Goal: Information Seeking & Learning: Learn about a topic

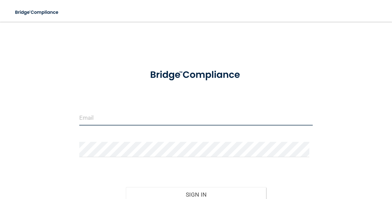
click at [174, 120] on input "email" at bounding box center [195, 117] width 233 height 15
type input "[EMAIL_ADDRESS][DOMAIN_NAME]"
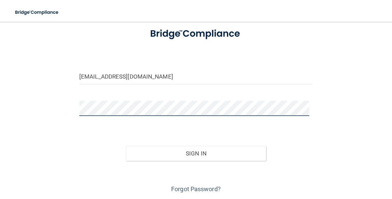
scroll to position [47, 0]
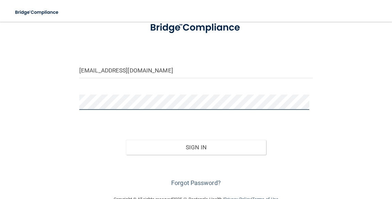
click at [126, 140] on button "Sign In" at bounding box center [196, 147] width 140 height 15
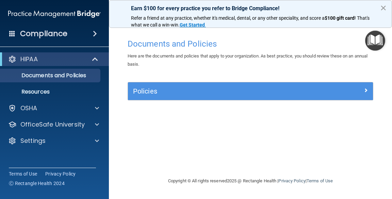
click at [385, 7] on button "×" at bounding box center [383, 7] width 6 height 11
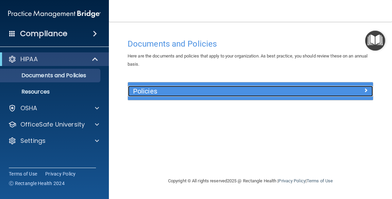
click at [196, 95] on h5 "Policies" at bounding box center [220, 90] width 174 height 7
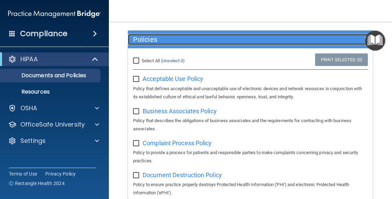
scroll to position [52, 0]
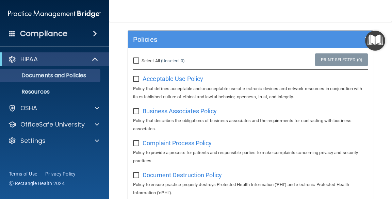
click at [139, 81] on input "checkbox" at bounding box center [137, 79] width 8 height 5
checkbox input "true"
click at [139, 61] on input "Select All (Unselect 1) Unselect All" at bounding box center [137, 60] width 8 height 5
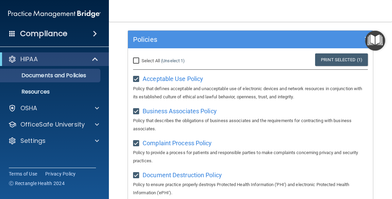
checkbox input "true"
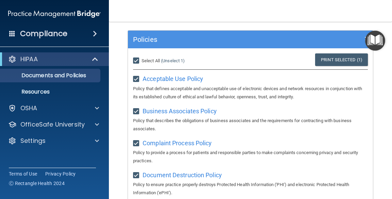
checkbox input "true"
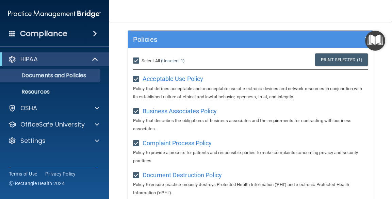
checkbox input "true"
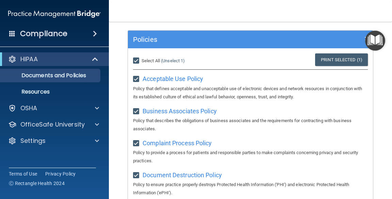
checkbox input "true"
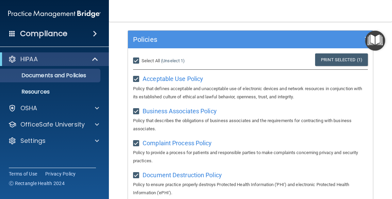
checkbox input "true"
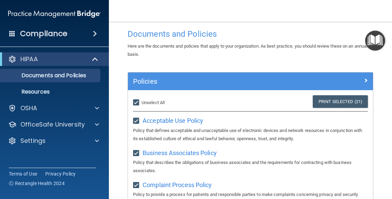
scroll to position [8, 0]
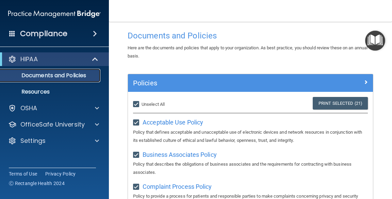
click at [76, 81] on link "Documents and Policies" at bounding box center [46, 76] width 107 height 14
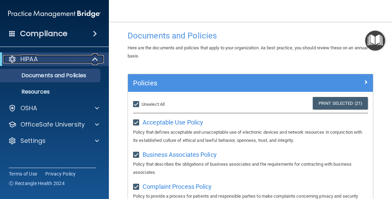
click at [74, 62] on div "HIPAA" at bounding box center [45, 59] width 84 height 8
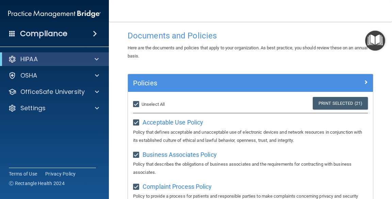
click at [91, 39] on div "Compliance" at bounding box center [54, 33] width 109 height 15
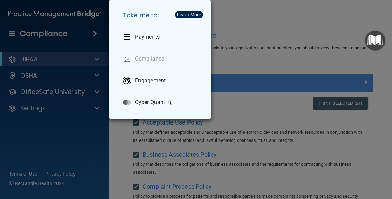
click at [277, 26] on div "Take me to: Payments Compliance Engagement Cyber Quant" at bounding box center [196, 99] width 392 height 199
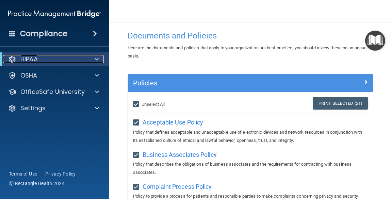
click at [92, 60] on div at bounding box center [95, 59] width 17 height 8
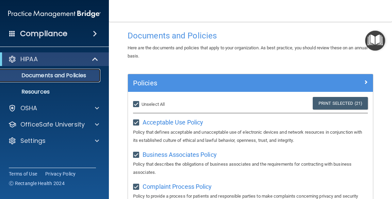
click at [83, 77] on p "Documents and Policies" at bounding box center [50, 75] width 93 height 7
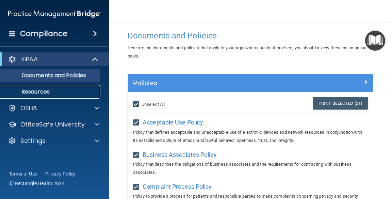
click at [45, 94] on p "Resources" at bounding box center [50, 91] width 93 height 7
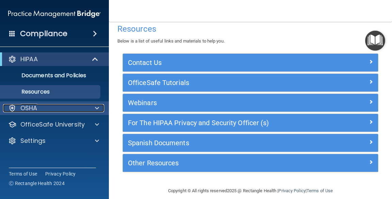
click at [96, 110] on span at bounding box center [97, 108] width 4 height 8
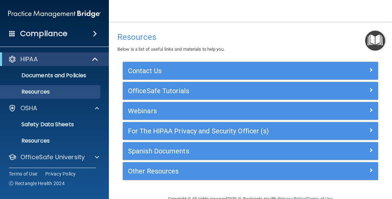
click at [94, 36] on span at bounding box center [95, 34] width 4 height 8
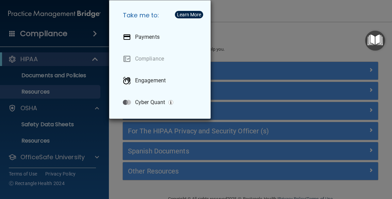
click at [275, 35] on div "Take me to: Payments Compliance Engagement Cyber Quant" at bounding box center [196, 99] width 392 height 199
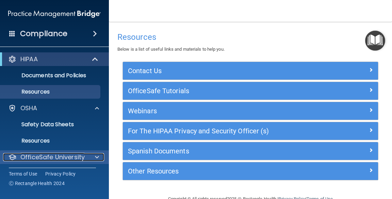
click at [94, 161] on div at bounding box center [95, 157] width 17 height 8
click at [96, 160] on span at bounding box center [97, 157] width 4 height 8
click at [55, 158] on p "OfficeSafe University" at bounding box center [52, 157] width 64 height 8
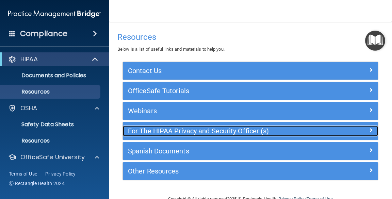
click at [189, 133] on h5 "For The HIPAA Privacy and Security Officer (s)" at bounding box center [218, 130] width 181 height 7
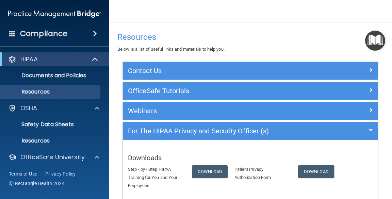
click at [93, 35] on span at bounding box center [95, 34] width 4 height 8
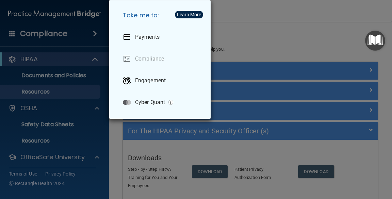
click at [270, 46] on div "Take me to: Payments Compliance Engagement Cyber Quant" at bounding box center [196, 99] width 392 height 199
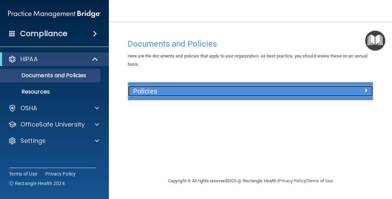
click at [362, 91] on div at bounding box center [342, 90] width 61 height 8
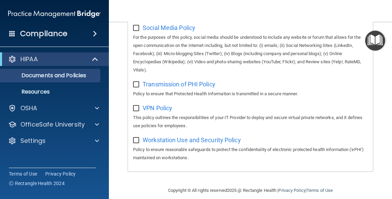
scroll to position [634, 0]
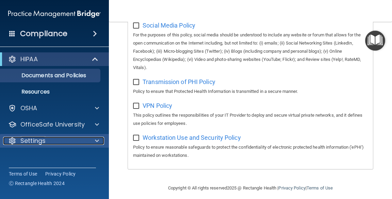
click at [95, 144] on div at bounding box center [95, 141] width 17 height 8
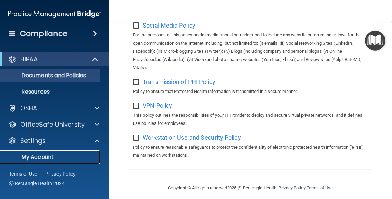
click at [52, 161] on link "My Account" at bounding box center [46, 157] width 107 height 14
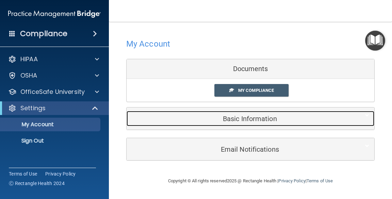
click at [242, 121] on h5 "Basic Information" at bounding box center [240, 118] width 217 height 7
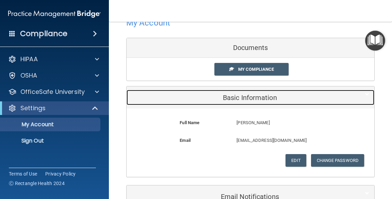
scroll to position [18, 0]
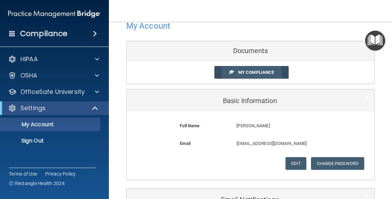
click at [261, 73] on span "My Compliance" at bounding box center [256, 72] width 36 height 5
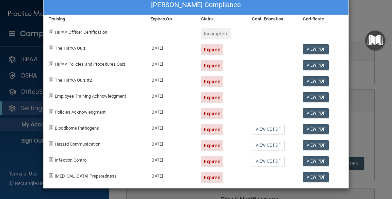
scroll to position [0, 0]
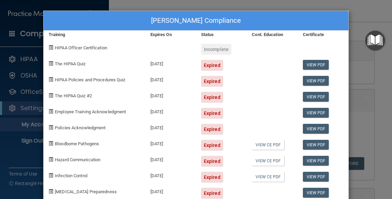
click at [371, 89] on div "Tina Walters's Compliance Training Expires On Status Cont. Education Certificat…" at bounding box center [196, 99] width 392 height 199
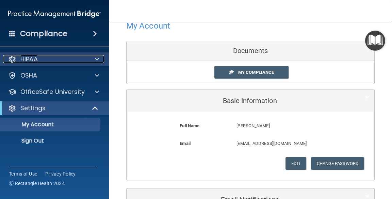
click at [96, 61] on span at bounding box center [97, 59] width 4 height 8
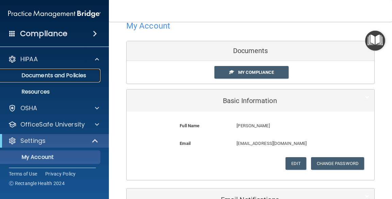
click at [78, 80] on link "Documents and Policies" at bounding box center [46, 76] width 107 height 14
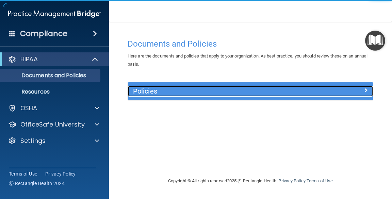
click at [174, 95] on div "Policies" at bounding box center [220, 91] width 184 height 11
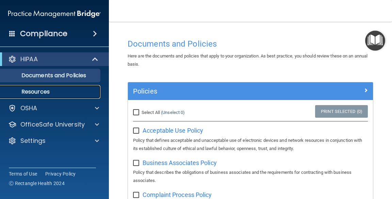
click at [50, 98] on link "Resources" at bounding box center [46, 92] width 107 height 14
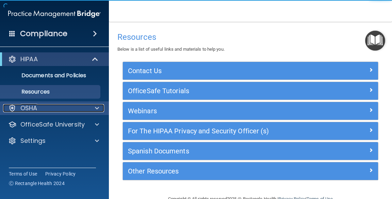
click at [96, 112] on span at bounding box center [97, 108] width 4 height 8
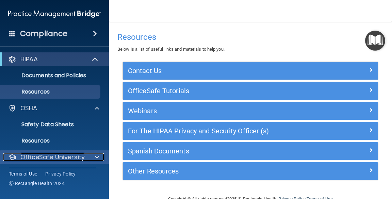
click at [75, 160] on p "OfficeSafe University" at bounding box center [52, 157] width 64 height 8
click at [99, 160] on div at bounding box center [95, 157] width 17 height 8
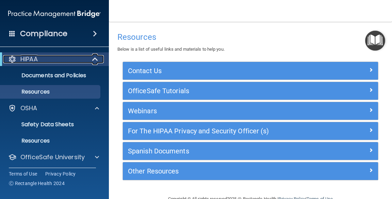
click at [76, 61] on div "HIPAA" at bounding box center [45, 59] width 84 height 8
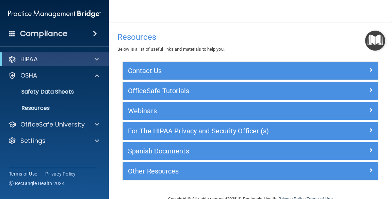
click at [60, 34] on h4 "Compliance" at bounding box center [43, 34] width 47 height 10
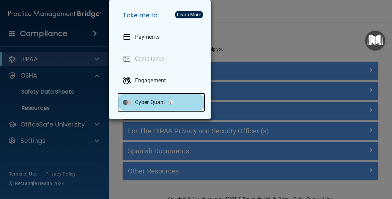
click at [157, 94] on div "Cyber Quant" at bounding box center [161, 102] width 88 height 19
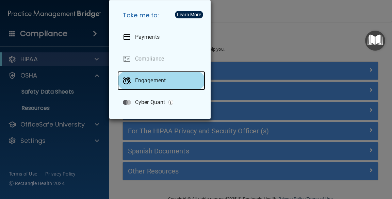
click at [164, 81] on p "Engagement" at bounding box center [150, 80] width 31 height 7
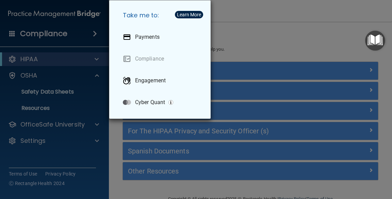
click at [186, 14] on div "Learn More" at bounding box center [189, 14] width 24 height 5
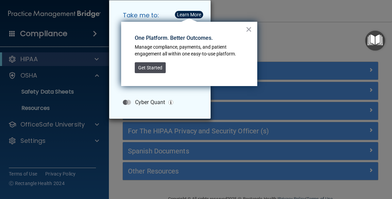
click at [153, 71] on button "Get Started" at bounding box center [150, 67] width 31 height 11
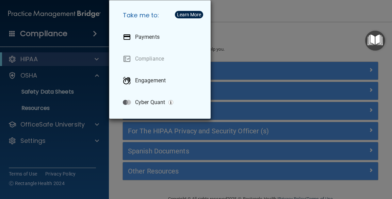
click at [236, 25] on div "Take me to: Payments Compliance Engagement Cyber Quant" at bounding box center [196, 99] width 392 height 199
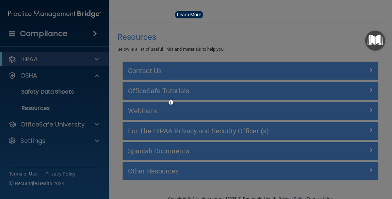
click at [236, 29] on div "Take me to: Payments Compliance Engagement Cyber Quant" at bounding box center [196, 99] width 392 height 199
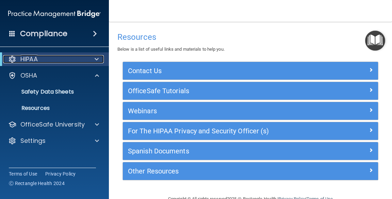
click at [13, 62] on div at bounding box center [12, 59] width 8 height 8
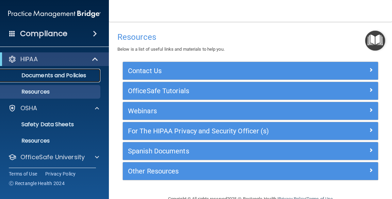
click at [38, 79] on p "Documents and Policies" at bounding box center [50, 75] width 93 height 7
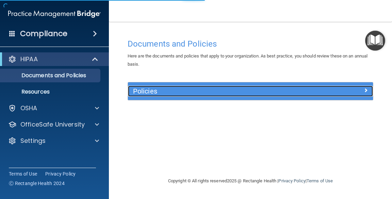
click at [349, 91] on div at bounding box center [342, 90] width 61 height 8
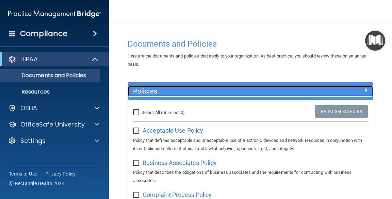
click at [351, 93] on div at bounding box center [342, 90] width 61 height 8
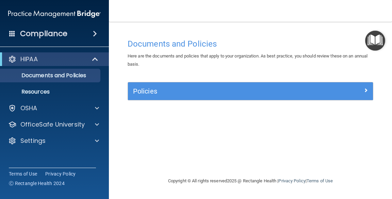
click at [194, 139] on div "Documents and Policies Here are the documents and policies that apply to your o…" at bounding box center [251, 106] width 256 height 142
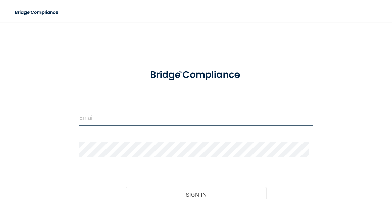
click at [240, 116] on input "email" at bounding box center [195, 117] width 233 height 15
type input "[EMAIL_ADDRESS][DOMAIN_NAME]"
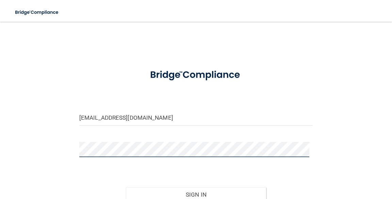
click at [126, 187] on button "Sign In" at bounding box center [196, 194] width 140 height 15
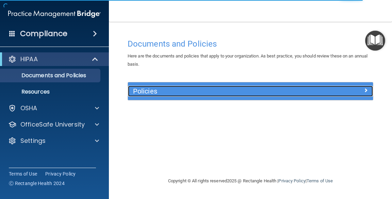
click at [357, 93] on div at bounding box center [342, 90] width 61 height 8
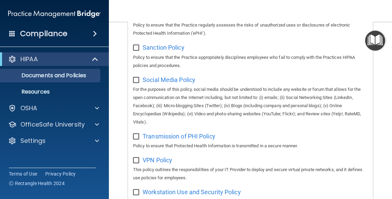
scroll to position [642, 0]
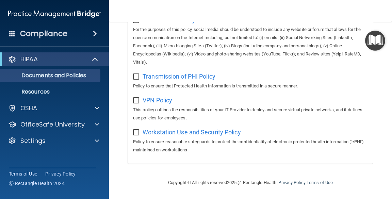
click at [92, 37] on div "Compliance" at bounding box center [54, 33] width 109 height 15
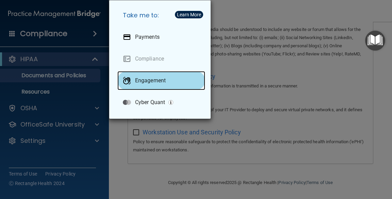
click at [158, 87] on div "Engagement" at bounding box center [161, 80] width 88 height 19
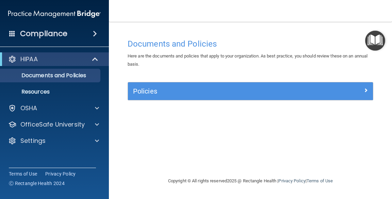
click at [27, 34] on h4 "Compliance" at bounding box center [43, 34] width 47 height 10
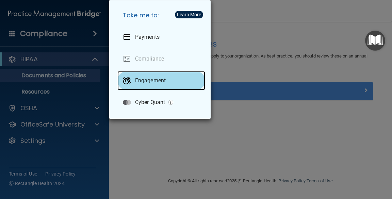
click at [155, 87] on div "Engagement" at bounding box center [161, 80] width 88 height 19
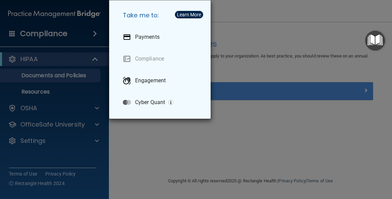
click at [95, 107] on div "Take me to: Payments Compliance Engagement Cyber Quant" at bounding box center [196, 99] width 392 height 199
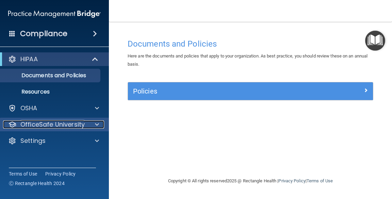
click at [101, 126] on div at bounding box center [95, 124] width 17 height 8
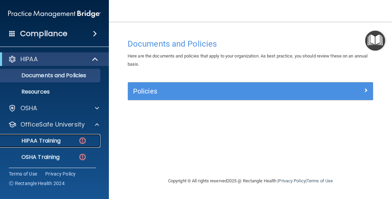
click at [58, 146] on link "HIPAA Training" at bounding box center [46, 141] width 107 height 14
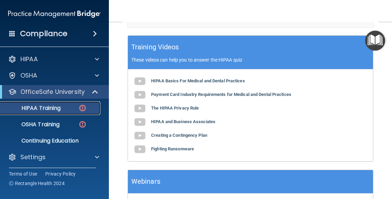
scroll to position [317, 0]
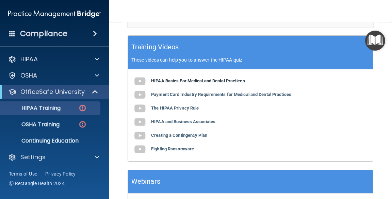
click at [217, 83] on b "HIPAA Basics For Medical and Dental Practices" at bounding box center [198, 80] width 94 height 5
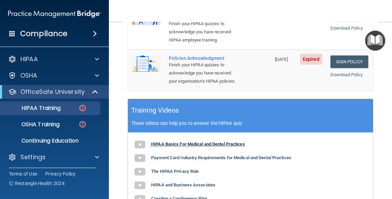
scroll to position [253, 0]
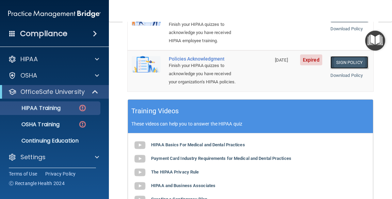
click at [346, 64] on link "Sign Policy" at bounding box center [349, 62] width 38 height 13
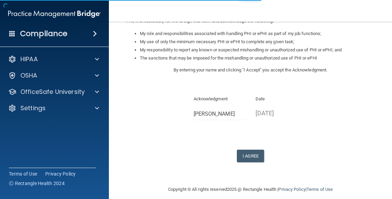
scroll to position [110, 0]
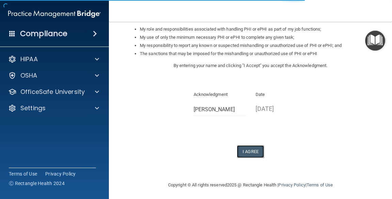
click at [252, 152] on button "I Agree" at bounding box center [250, 151] width 27 height 13
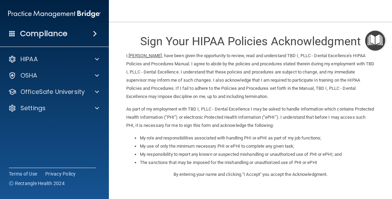
scroll to position [0, 0]
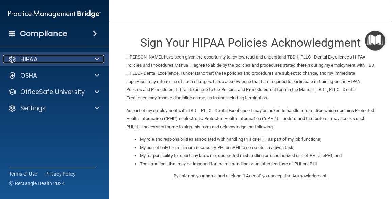
click at [99, 62] on div at bounding box center [95, 59] width 17 height 8
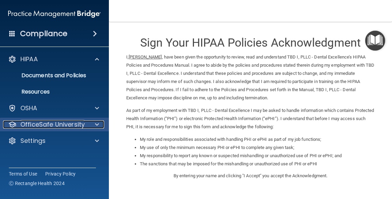
click at [100, 126] on div at bounding box center [95, 124] width 17 height 8
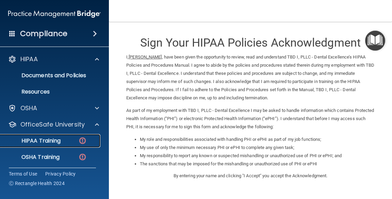
click at [53, 145] on link "HIPAA Training" at bounding box center [46, 141] width 107 height 14
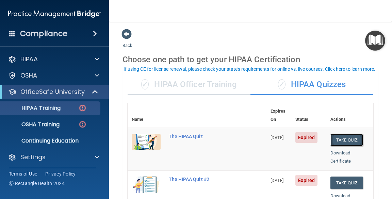
click at [345, 134] on button "Take Quiz" at bounding box center [346, 140] width 33 height 13
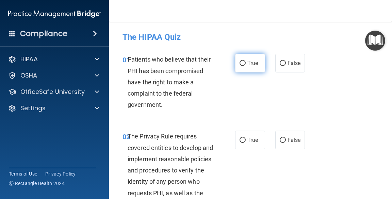
click at [243, 64] on input "True" at bounding box center [243, 63] width 6 height 5
radio input "true"
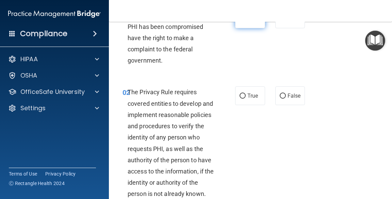
scroll to position [61, 0]
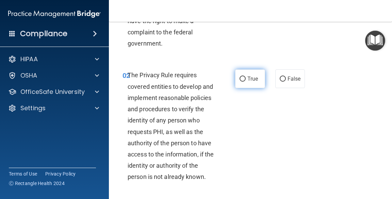
click at [248, 83] on label "True" at bounding box center [250, 78] width 30 height 19
click at [246, 82] on input "True" at bounding box center [243, 79] width 6 height 5
radio input "true"
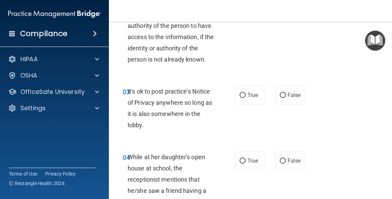
scroll to position [184, 0]
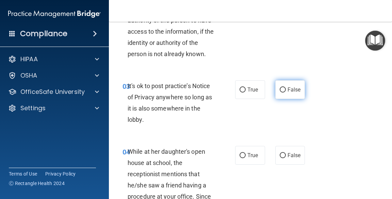
click at [281, 93] on input "False" at bounding box center [283, 89] width 6 height 5
radio input "true"
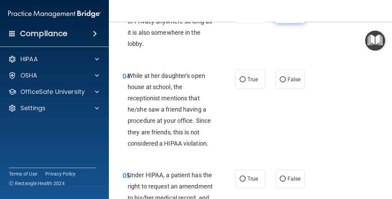
scroll to position [261, 0]
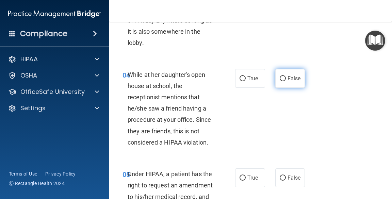
click at [288, 82] on span "False" at bounding box center [294, 78] width 13 height 6
click at [286, 81] on input "False" at bounding box center [283, 78] width 6 height 5
radio input "true"
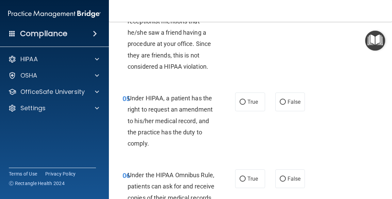
scroll to position [337, 0]
click at [288, 105] on span "False" at bounding box center [294, 102] width 13 height 6
click at [286, 105] on input "False" at bounding box center [283, 102] width 6 height 5
radio input "true"
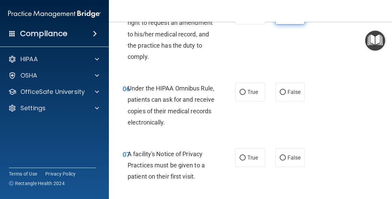
scroll to position [424, 0]
click at [249, 101] on label "True" at bounding box center [250, 92] width 30 height 19
click at [246, 95] on input "True" at bounding box center [243, 92] width 6 height 5
radio input "true"
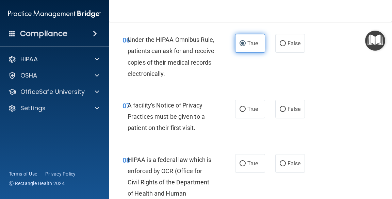
scroll to position [484, 0]
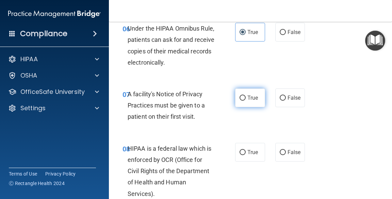
click at [242, 101] on input "True" at bounding box center [243, 98] width 6 height 5
radio input "true"
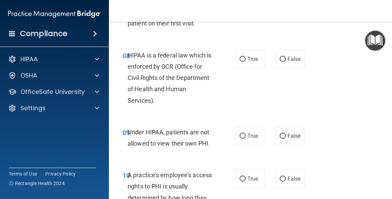
scroll to position [577, 0]
click at [249, 62] on span "True" at bounding box center [252, 58] width 11 height 6
click at [246, 62] on input "True" at bounding box center [243, 58] width 6 height 5
radio input "true"
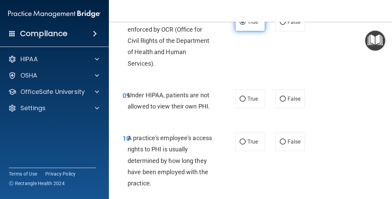
scroll to position [614, 0]
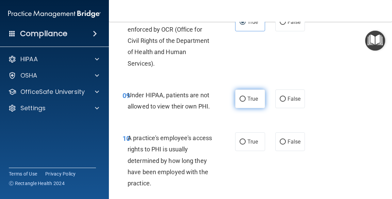
click at [251, 102] on span "True" at bounding box center [252, 99] width 11 height 6
click at [246, 102] on input "True" at bounding box center [243, 99] width 6 height 5
radio input "true"
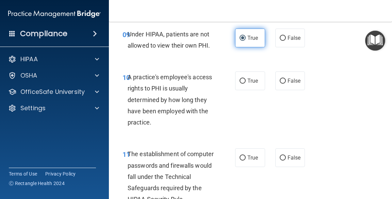
scroll to position [676, 0]
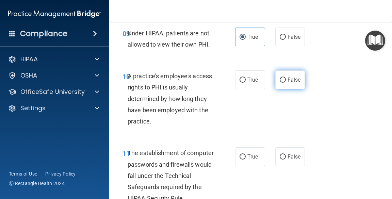
click at [282, 83] on input "False" at bounding box center [283, 80] width 6 height 5
radio input "true"
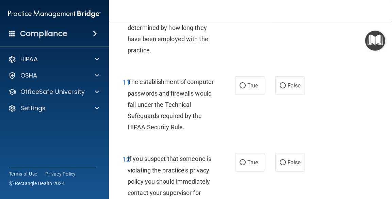
scroll to position [747, 0]
click at [248, 89] on span "True" at bounding box center [252, 85] width 11 height 6
click at [246, 88] on input "True" at bounding box center [243, 85] width 6 height 5
radio input "true"
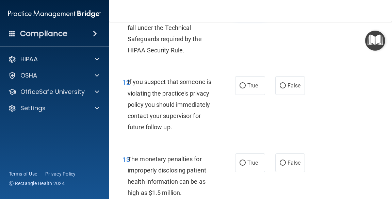
scroll to position [824, 0]
click at [247, 95] on label "True" at bounding box center [250, 85] width 30 height 19
click at [246, 88] on input "True" at bounding box center [243, 85] width 6 height 5
radio input "true"
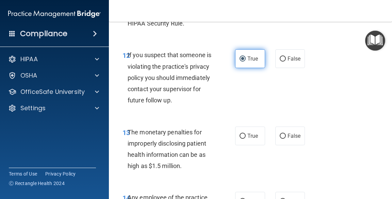
scroll to position [851, 0]
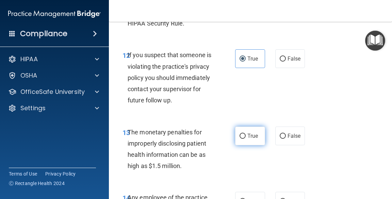
click at [242, 139] on input "True" at bounding box center [243, 136] width 6 height 5
radio input "true"
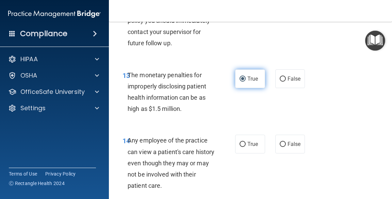
scroll to position [912, 0]
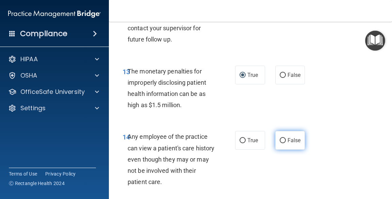
click at [288, 144] on span "False" at bounding box center [294, 140] width 13 height 6
click at [286, 143] on input "False" at bounding box center [283, 140] width 6 height 5
radio input "true"
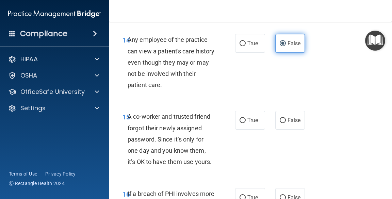
scroll to position [1009, 0]
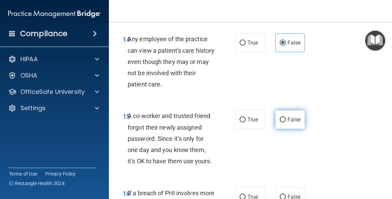
click at [290, 123] on span "False" at bounding box center [294, 119] width 13 height 6
click at [286, 123] on input "False" at bounding box center [283, 119] width 6 height 5
radio input "true"
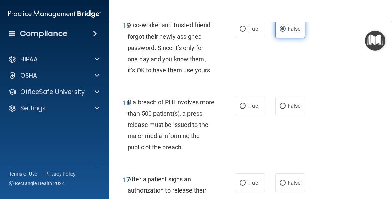
scroll to position [1103, 0]
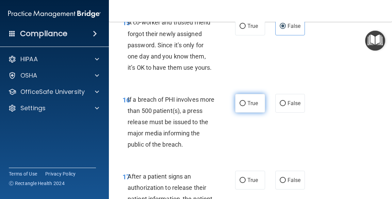
click at [247, 107] on span "True" at bounding box center [252, 103] width 11 height 6
click at [246, 106] on input "True" at bounding box center [243, 103] width 6 height 5
radio input "true"
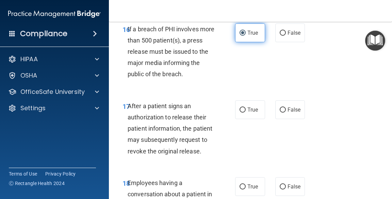
scroll to position [1178, 0]
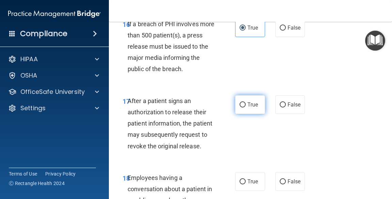
click at [248, 108] on span "True" at bounding box center [252, 104] width 11 height 6
click at [246, 108] on input "True" at bounding box center [243, 104] width 6 height 5
radio input "true"
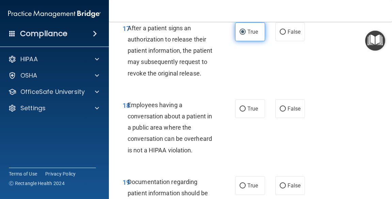
scroll to position [1256, 0]
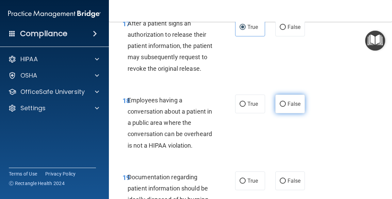
click at [288, 113] on label "False" at bounding box center [290, 104] width 30 height 19
click at [286, 107] on input "False" at bounding box center [283, 104] width 6 height 5
radio input "true"
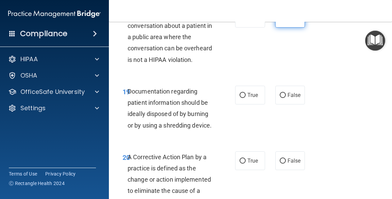
scroll to position [1349, 0]
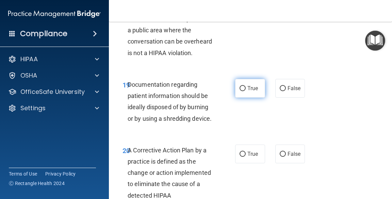
click at [248, 98] on label "True" at bounding box center [250, 88] width 30 height 19
click at [246, 91] on input "True" at bounding box center [243, 88] width 6 height 5
radio input "true"
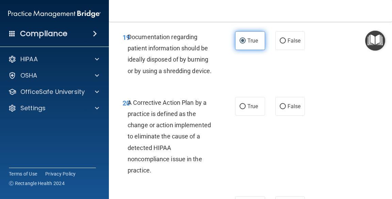
scroll to position [1397, 0]
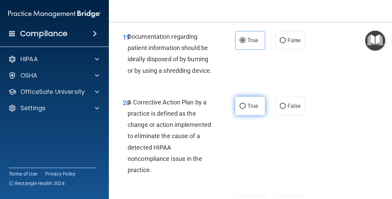
click at [243, 109] on input "True" at bounding box center [243, 106] width 6 height 5
radio input "true"
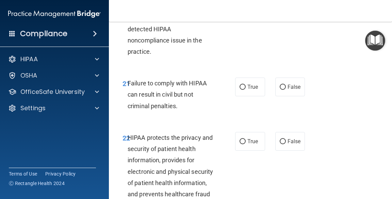
scroll to position [1516, 0]
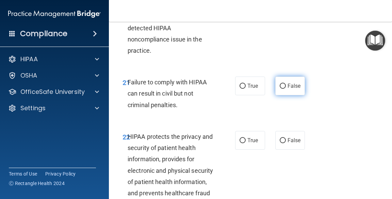
click at [290, 89] on span "False" at bounding box center [294, 86] width 13 height 6
click at [286, 89] on input "False" at bounding box center [283, 86] width 6 height 5
radio input "true"
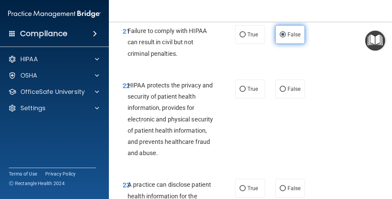
scroll to position [1580, 0]
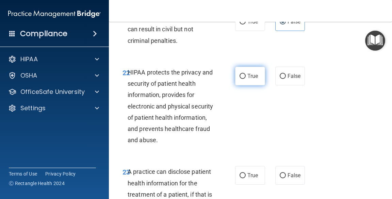
click at [242, 79] on input "True" at bounding box center [243, 76] width 6 height 5
radio input "true"
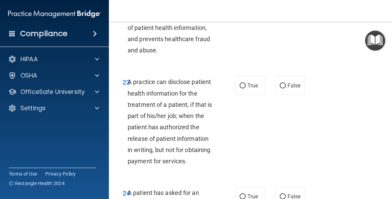
scroll to position [1670, 0]
click at [291, 89] on span "False" at bounding box center [294, 85] width 13 height 6
click at [286, 88] on input "False" at bounding box center [283, 85] width 6 height 5
radio input "true"
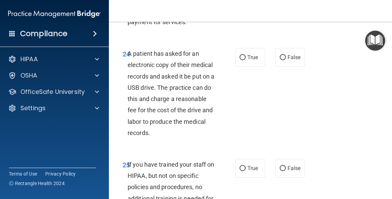
scroll to position [1811, 0]
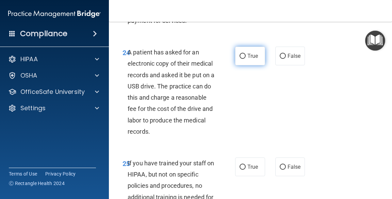
click at [252, 59] on span "True" at bounding box center [252, 56] width 11 height 6
click at [246, 59] on input "True" at bounding box center [243, 56] width 6 height 5
radio input "true"
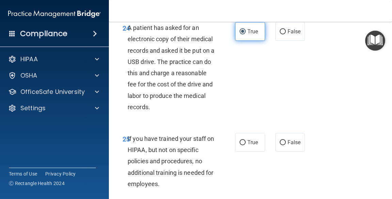
scroll to position [1868, 0]
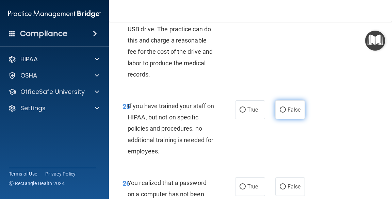
click at [289, 113] on span "False" at bounding box center [294, 110] width 13 height 6
click at [286, 113] on input "False" at bounding box center [283, 110] width 6 height 5
radio input "true"
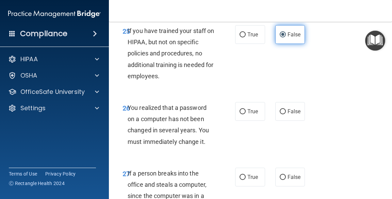
scroll to position [1949, 0]
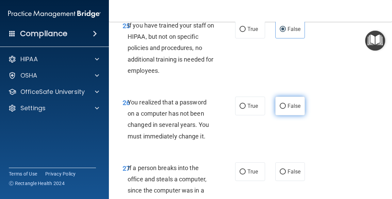
click at [288, 109] on span "False" at bounding box center [294, 106] width 13 height 6
click at [286, 109] on input "False" at bounding box center [283, 106] width 6 height 5
radio input "true"
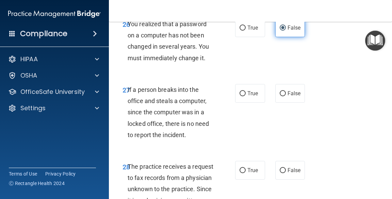
scroll to position [2027, 0]
click at [288, 102] on label "False" at bounding box center [290, 93] width 30 height 19
click at [286, 96] on input "False" at bounding box center [283, 93] width 6 height 5
radio input "true"
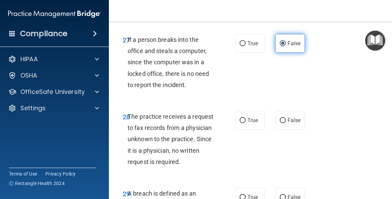
scroll to position [2085, 0]
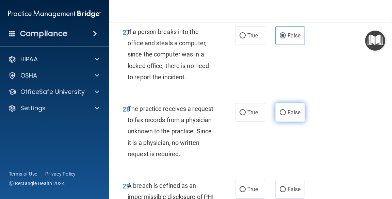
click at [290, 116] on span "False" at bounding box center [294, 112] width 13 height 6
click at [286, 115] on input "False" at bounding box center [283, 112] width 6 height 5
radio input "true"
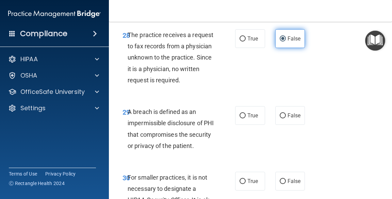
scroll to position [2161, 0]
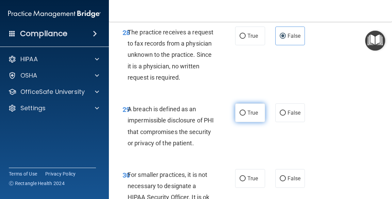
click at [248, 116] on span "True" at bounding box center [252, 113] width 11 height 6
click at [246, 116] on input "True" at bounding box center [243, 113] width 6 height 5
radio input "true"
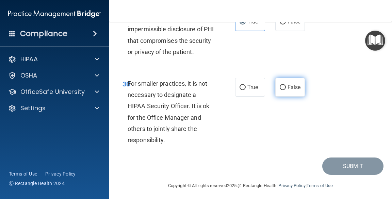
click at [292, 91] on span "False" at bounding box center [294, 87] width 13 height 6
click at [286, 90] on input "False" at bounding box center [283, 87] width 6 height 5
radio input "true"
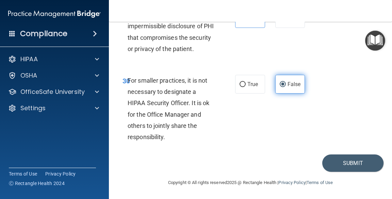
scroll to position [2301, 0]
click at [353, 162] on button "Submit" at bounding box center [352, 162] width 61 height 17
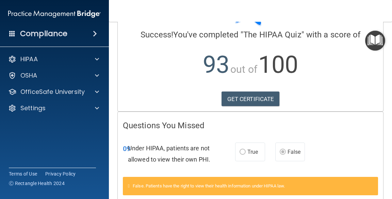
scroll to position [49, 0]
click at [263, 98] on link "GET CERTIFICATE" at bounding box center [251, 99] width 58 height 15
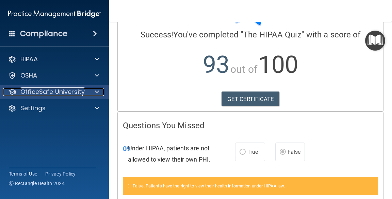
click at [95, 93] on span at bounding box center [97, 92] width 4 height 8
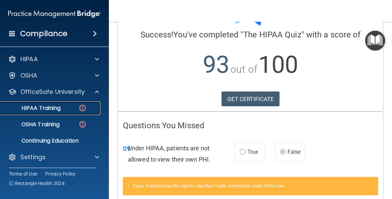
click at [60, 112] on link "HIPAA Training" at bounding box center [46, 108] width 107 height 14
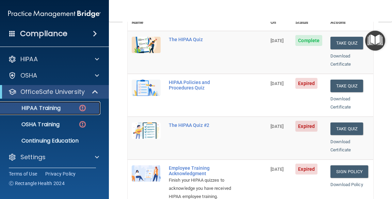
scroll to position [97, 0]
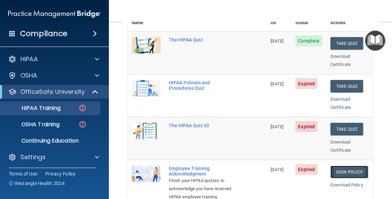
click at [343, 166] on link "Sign Policy" at bounding box center [349, 172] width 38 height 13
click at [86, 113] on link "HIPAA Training" at bounding box center [46, 108] width 107 height 14
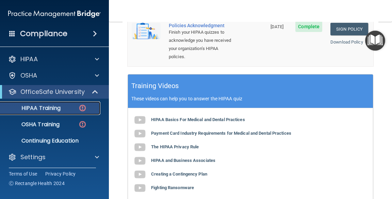
scroll to position [271, 0]
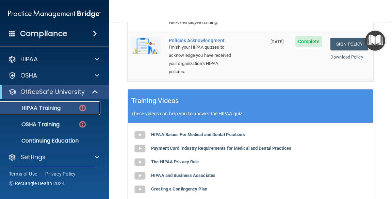
click at [47, 112] on p "HIPAA Training" at bounding box center [32, 108] width 56 height 7
click at [85, 113] on link "HIPAA Training" at bounding box center [46, 108] width 107 height 14
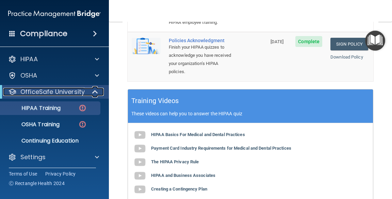
click at [99, 95] on div at bounding box center [95, 92] width 17 height 8
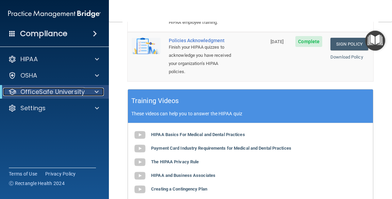
click at [95, 93] on span at bounding box center [97, 92] width 4 height 8
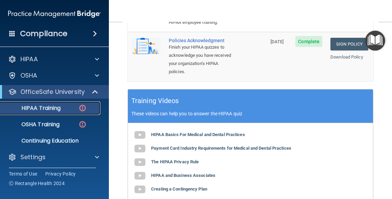
click at [86, 108] on img at bounding box center [82, 108] width 9 height 9
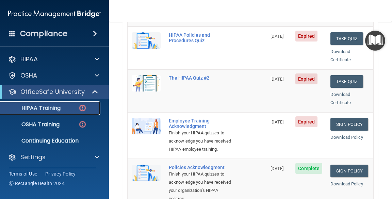
scroll to position [151, 0]
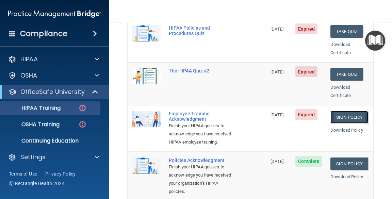
click at [345, 111] on link "Sign Policy" at bounding box center [349, 117] width 38 height 13
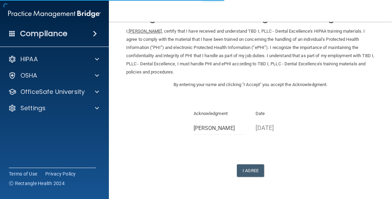
scroll to position [36, 0]
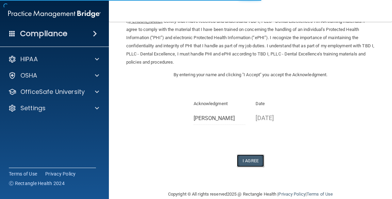
click at [250, 165] on button "I Agree" at bounding box center [250, 160] width 27 height 13
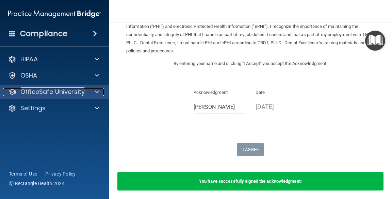
click at [98, 92] on span at bounding box center [97, 92] width 4 height 8
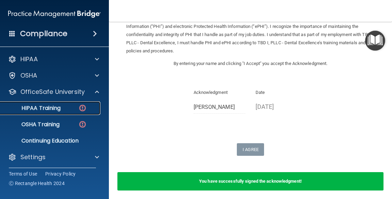
click at [86, 108] on img at bounding box center [82, 108] width 9 height 9
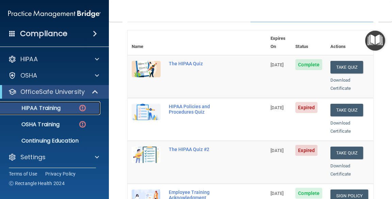
scroll to position [68, 0]
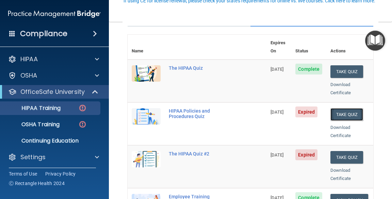
click at [344, 110] on button "Take Quiz" at bounding box center [346, 114] width 33 height 13
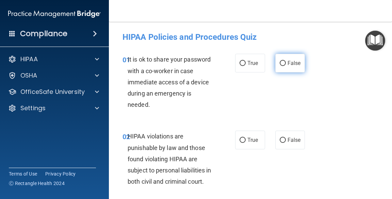
click at [281, 65] on input "False" at bounding box center [283, 63] width 6 height 5
radio input "true"
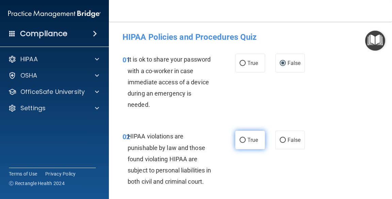
click at [252, 146] on label "True" at bounding box center [250, 140] width 30 height 19
click at [246, 143] on input "True" at bounding box center [243, 140] width 6 height 5
radio input "true"
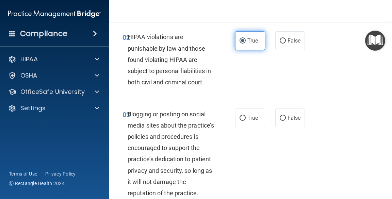
scroll to position [104, 0]
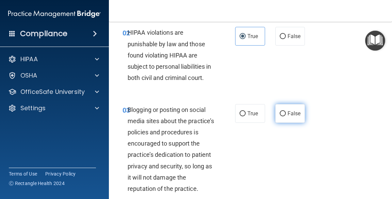
click at [292, 112] on span "False" at bounding box center [294, 113] width 13 height 6
click at [286, 112] on input "False" at bounding box center [283, 113] width 6 height 5
radio input "true"
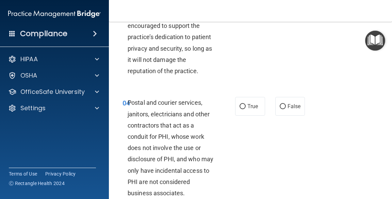
scroll to position [223, 0]
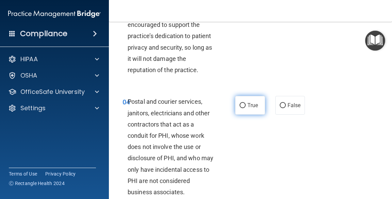
click at [242, 108] on input "True" at bounding box center [243, 105] width 6 height 5
radio input "true"
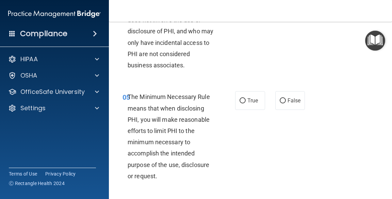
scroll to position [353, 0]
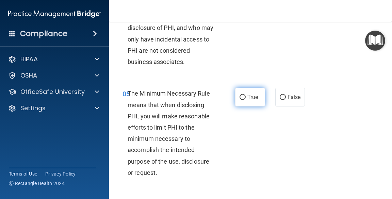
click at [249, 107] on label "True" at bounding box center [250, 97] width 30 height 19
click at [246, 100] on input "True" at bounding box center [243, 97] width 6 height 5
radio input "true"
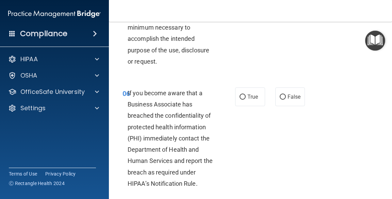
scroll to position [465, 0]
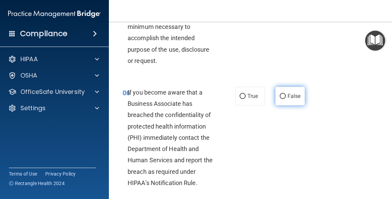
click at [290, 99] on span "False" at bounding box center [294, 96] width 13 height 6
click at [286, 99] on input "False" at bounding box center [283, 96] width 6 height 5
radio input "true"
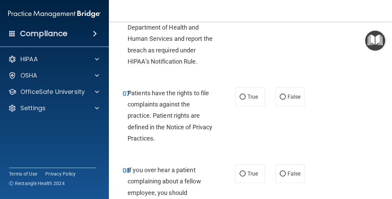
scroll to position [600, 0]
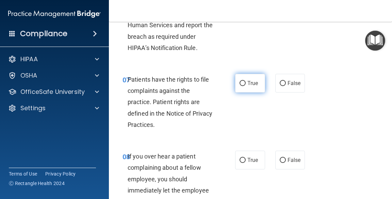
click at [251, 86] on span "True" at bounding box center [252, 83] width 11 height 6
click at [246, 86] on input "True" at bounding box center [243, 83] width 6 height 5
radio input "true"
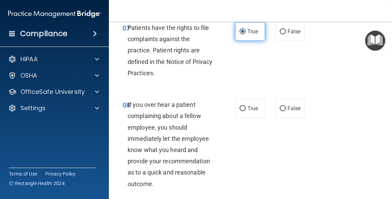
scroll to position [652, 0]
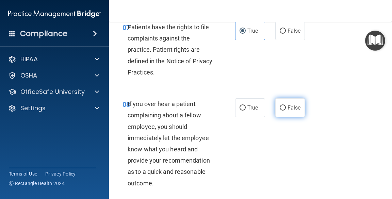
click at [289, 111] on span "False" at bounding box center [294, 107] width 13 height 6
click at [286, 111] on input "False" at bounding box center [283, 107] width 6 height 5
radio input "true"
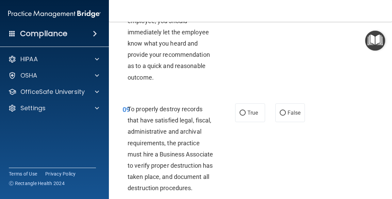
scroll to position [779, 0]
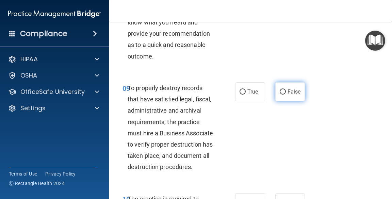
click at [288, 95] on span "False" at bounding box center [294, 91] width 13 height 6
click at [286, 95] on input "False" at bounding box center [283, 91] width 6 height 5
radio input "true"
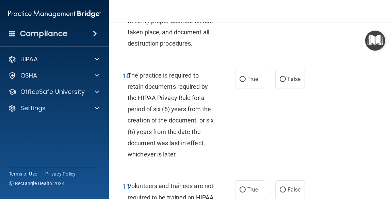
scroll to position [904, 0]
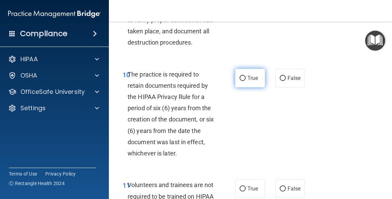
click at [251, 87] on label "True" at bounding box center [250, 78] width 30 height 19
click at [246, 81] on input "True" at bounding box center [243, 78] width 6 height 5
radio input "true"
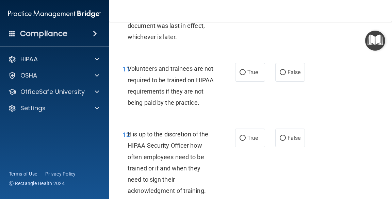
scroll to position [1021, 0]
click at [289, 81] on label "False" at bounding box center [290, 72] width 30 height 19
click at [286, 75] on input "False" at bounding box center [283, 72] width 6 height 5
radio input "true"
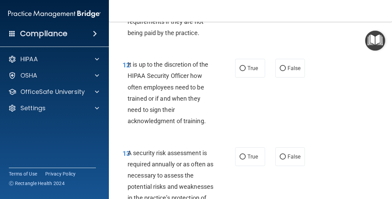
scroll to position [1091, 0]
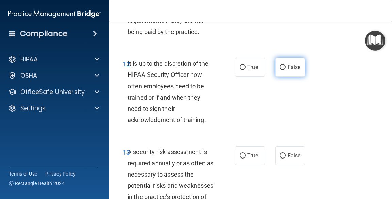
click at [292, 70] on span "False" at bounding box center [294, 67] width 13 height 6
click at [286, 70] on input "False" at bounding box center [283, 67] width 6 height 5
radio input "true"
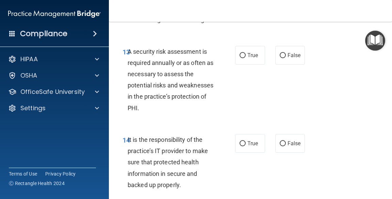
scroll to position [1192, 0]
click at [254, 58] on span "True" at bounding box center [252, 55] width 11 height 6
click at [246, 58] on input "True" at bounding box center [243, 55] width 6 height 5
radio input "true"
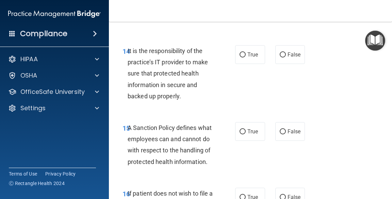
scroll to position [1281, 0]
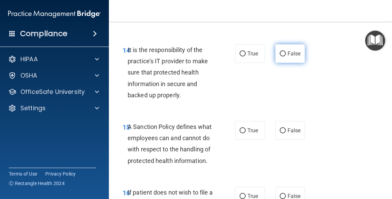
click at [289, 57] on span "False" at bounding box center [294, 53] width 13 height 6
click at [286, 56] on input "False" at bounding box center [283, 53] width 6 height 5
radio input "true"
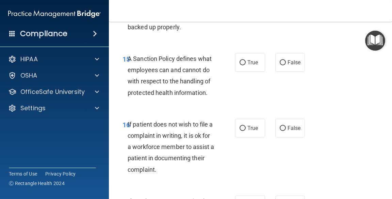
scroll to position [1351, 0]
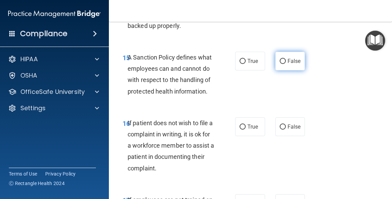
click at [291, 64] on span "False" at bounding box center [294, 61] width 13 height 6
click at [286, 64] on input "False" at bounding box center [283, 61] width 6 height 5
radio input "true"
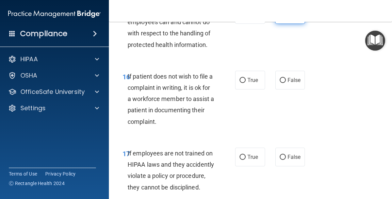
scroll to position [1409, 0]
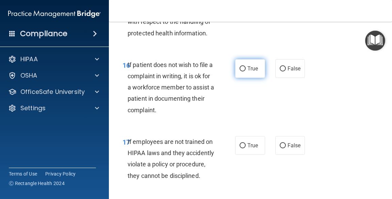
click at [248, 72] on span "True" at bounding box center [252, 68] width 11 height 6
click at [246, 71] on input "True" at bounding box center [243, 68] width 6 height 5
radio input "true"
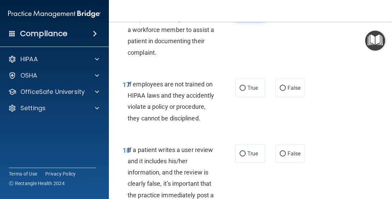
scroll to position [1468, 0]
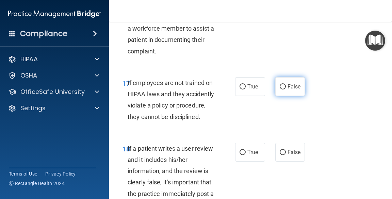
click at [282, 89] on input "False" at bounding box center [283, 86] width 6 height 5
radio input "true"
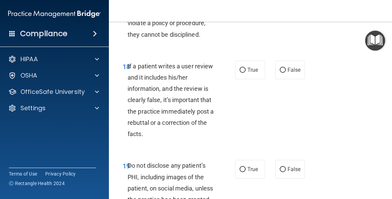
scroll to position [1552, 0]
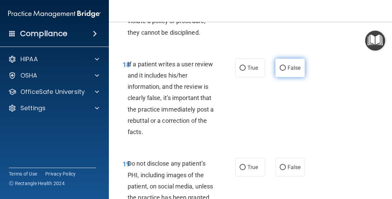
click at [282, 71] on input "False" at bounding box center [283, 68] width 6 height 5
radio input "true"
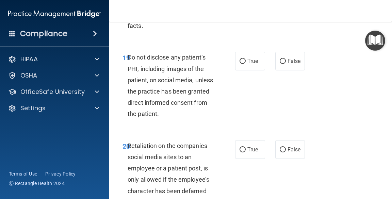
scroll to position [1659, 0]
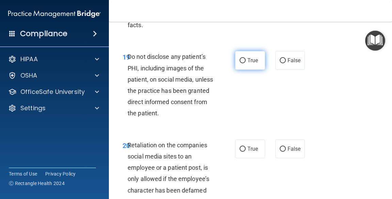
click at [250, 64] on span "True" at bounding box center [252, 60] width 11 height 6
click at [246, 63] on input "True" at bounding box center [243, 60] width 6 height 5
radio input "true"
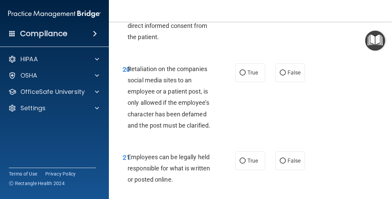
scroll to position [1738, 0]
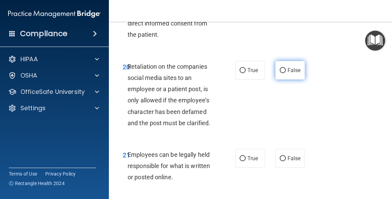
click at [293, 74] on span "False" at bounding box center [294, 70] width 13 height 6
click at [286, 73] on input "False" at bounding box center [283, 70] width 6 height 5
radio input "true"
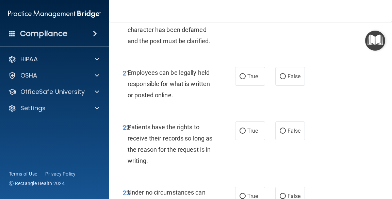
scroll to position [1821, 0]
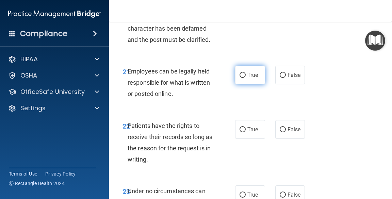
click at [249, 84] on label "True" at bounding box center [250, 75] width 30 height 19
click at [246, 78] on input "True" at bounding box center [243, 75] width 6 height 5
radio input "true"
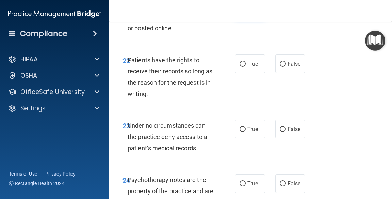
scroll to position [1891, 0]
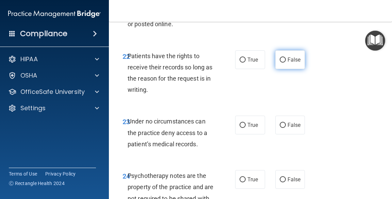
click at [282, 63] on input "False" at bounding box center [283, 60] width 6 height 5
radio input "true"
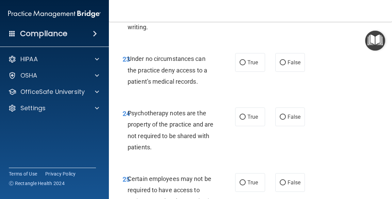
scroll to position [1956, 0]
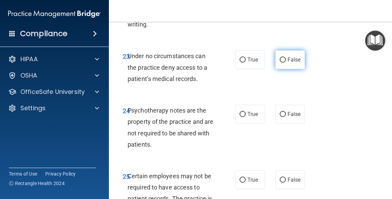
click at [291, 63] on span "False" at bounding box center [294, 59] width 13 height 6
click at [286, 63] on input "False" at bounding box center [283, 60] width 6 height 5
radio input "true"
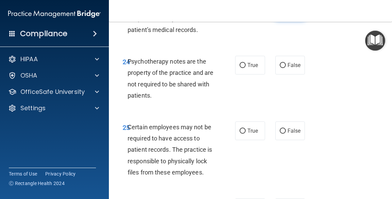
scroll to position [2006, 0]
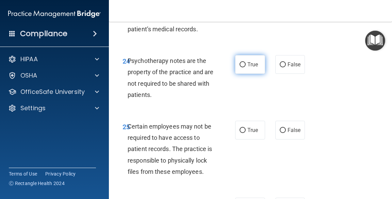
click at [250, 68] on span "True" at bounding box center [252, 64] width 11 height 6
click at [246, 67] on input "True" at bounding box center [243, 64] width 6 height 5
radio input "true"
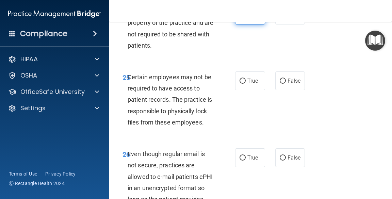
scroll to position [2058, 0]
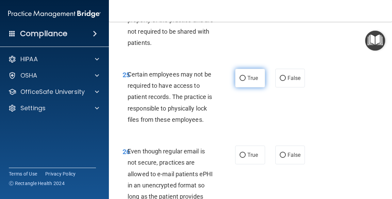
click at [251, 81] on span "True" at bounding box center [252, 78] width 11 height 6
click at [246, 81] on input "True" at bounding box center [243, 78] width 6 height 5
radio input "true"
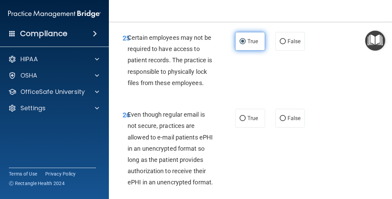
scroll to position [2096, 0]
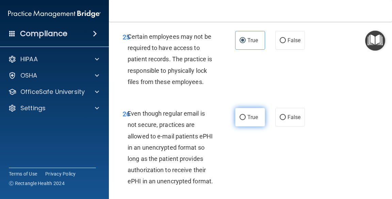
click at [249, 127] on label "True" at bounding box center [250, 117] width 30 height 19
click at [246, 120] on input "True" at bounding box center [243, 117] width 6 height 5
radio input "true"
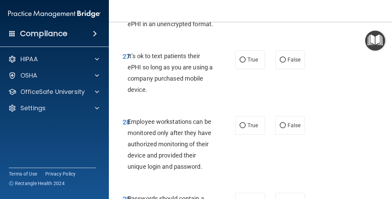
scroll to position [2254, 0]
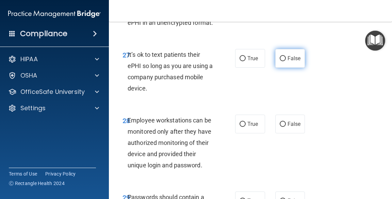
click at [289, 68] on label "False" at bounding box center [290, 58] width 30 height 19
click at [286, 61] on input "False" at bounding box center [283, 58] width 6 height 5
radio input "true"
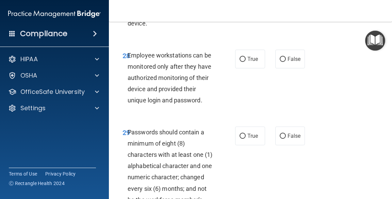
scroll to position [2325, 0]
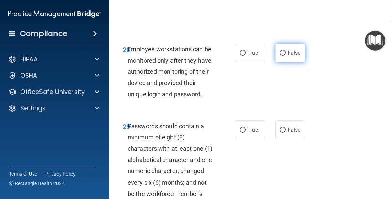
click at [296, 56] on span "False" at bounding box center [294, 53] width 13 height 6
click at [286, 56] on input "False" at bounding box center [283, 53] width 6 height 5
radio input "true"
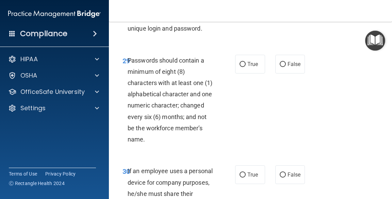
scroll to position [2393, 0]
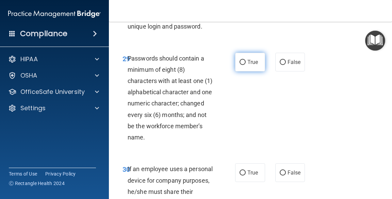
click at [249, 65] on span "True" at bounding box center [252, 62] width 11 height 6
click at [246, 65] on input "True" at bounding box center [243, 62] width 6 height 5
radio input "true"
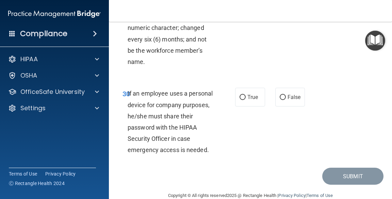
scroll to position [2474, 0]
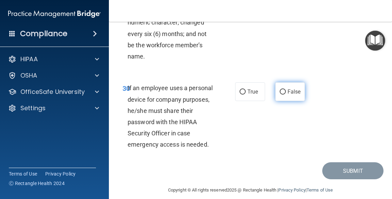
click at [290, 95] on span "False" at bounding box center [294, 91] width 13 height 6
click at [286, 95] on input "False" at bounding box center [283, 91] width 6 height 5
radio input "true"
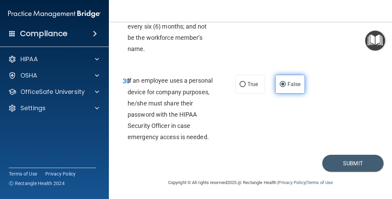
scroll to position [2535, 0]
click at [354, 168] on button "Submit" at bounding box center [352, 163] width 61 height 17
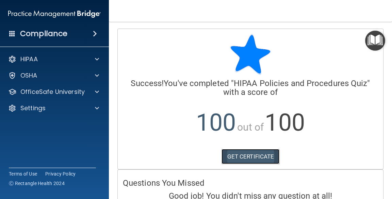
click at [264, 158] on link "GET CERTIFICATE" at bounding box center [251, 156] width 58 height 15
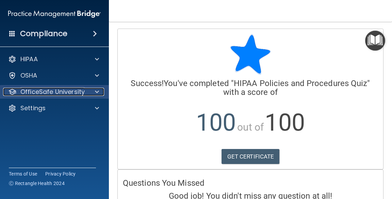
click at [95, 93] on span at bounding box center [97, 92] width 4 height 8
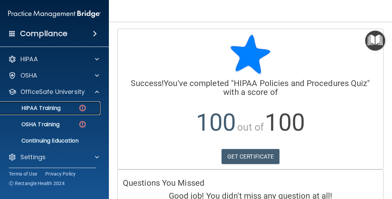
click at [82, 110] on img at bounding box center [82, 108] width 9 height 9
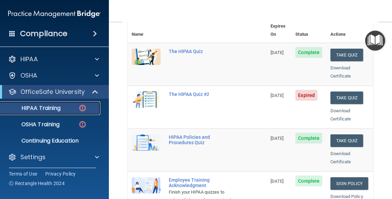
scroll to position [84, 0]
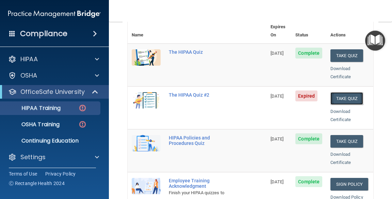
click at [339, 93] on button "Take Quiz" at bounding box center [346, 98] width 33 height 13
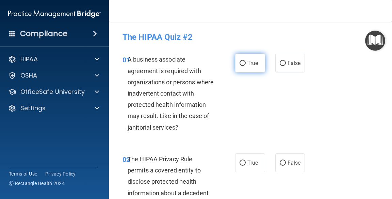
click at [249, 66] on span "True" at bounding box center [252, 63] width 11 height 6
click at [246, 66] on input "True" at bounding box center [243, 63] width 6 height 5
radio input "true"
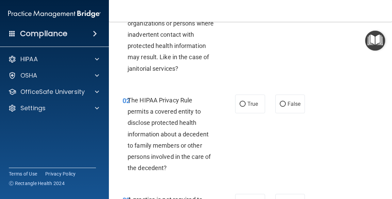
scroll to position [60, 0]
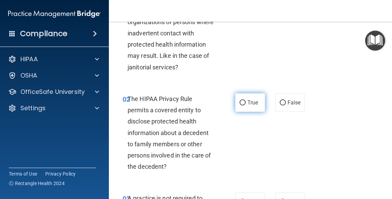
click at [254, 105] on span "True" at bounding box center [252, 102] width 11 height 6
click at [246, 105] on input "True" at bounding box center [243, 102] width 6 height 5
radio input "true"
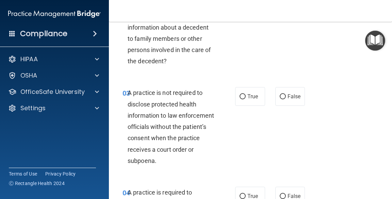
scroll to position [168, 0]
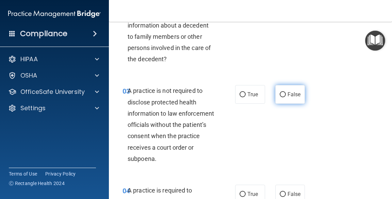
click at [290, 97] on span "False" at bounding box center [294, 94] width 13 height 6
click at [286, 97] on input "False" at bounding box center [283, 94] width 6 height 5
radio input "true"
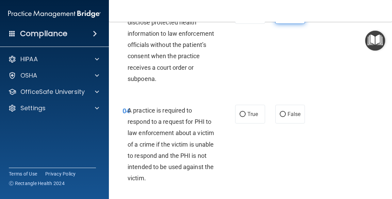
scroll to position [249, 0]
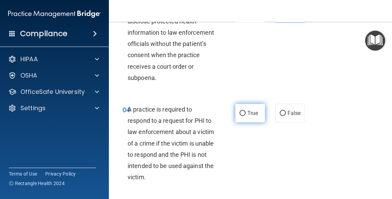
click at [248, 114] on span "True" at bounding box center [252, 113] width 11 height 6
click at [246, 114] on input "True" at bounding box center [243, 113] width 6 height 5
radio input "true"
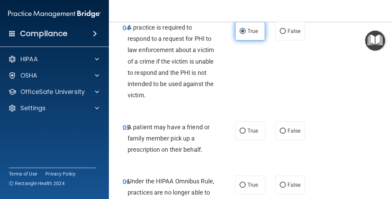
scroll to position [333, 0]
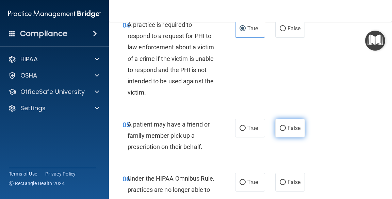
click at [293, 130] on span "False" at bounding box center [294, 128] width 13 height 6
click at [286, 130] on input "False" at bounding box center [283, 128] width 6 height 5
radio input "true"
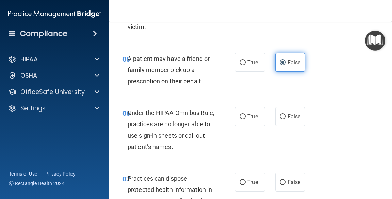
scroll to position [400, 0]
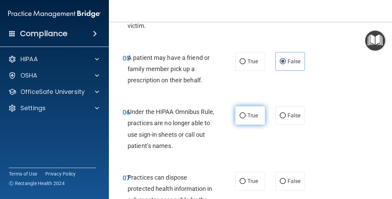
click at [249, 123] on label "True" at bounding box center [250, 115] width 30 height 19
click at [246, 118] on input "True" at bounding box center [243, 115] width 6 height 5
radio input "true"
click at [240, 115] on input "True" at bounding box center [243, 115] width 6 height 5
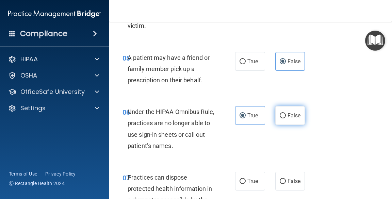
click at [288, 118] on span "False" at bounding box center [294, 115] width 13 height 6
click at [286, 118] on input "False" at bounding box center [283, 115] width 6 height 5
radio input "true"
radio input "false"
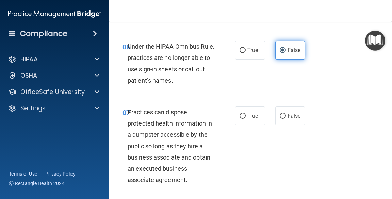
scroll to position [465, 0]
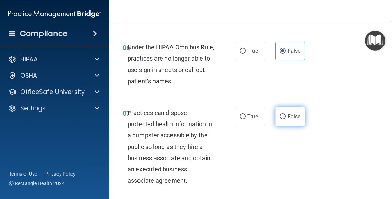
click at [289, 117] on span "False" at bounding box center [294, 116] width 13 height 6
click at [286, 117] on input "False" at bounding box center [283, 116] width 6 height 5
radio input "true"
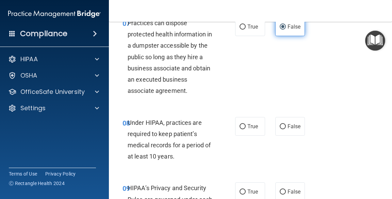
scroll to position [556, 0]
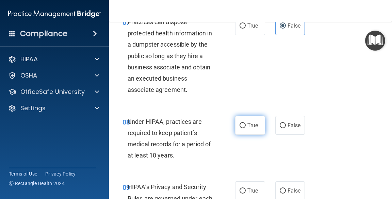
click at [248, 131] on label "True" at bounding box center [250, 125] width 30 height 19
click at [246, 128] on input "True" at bounding box center [243, 125] width 6 height 5
radio input "true"
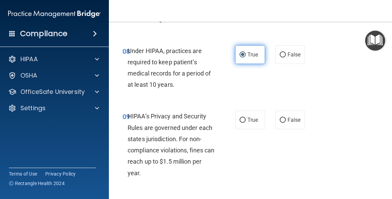
scroll to position [628, 0]
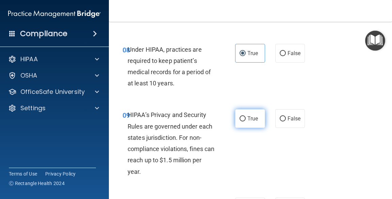
click at [250, 119] on span "True" at bounding box center [252, 118] width 11 height 6
click at [246, 119] on input "True" at bounding box center [243, 118] width 6 height 5
radio input "true"
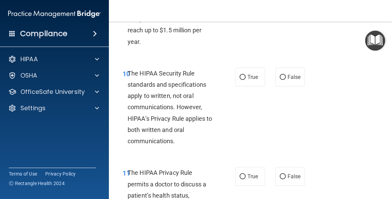
scroll to position [759, 0]
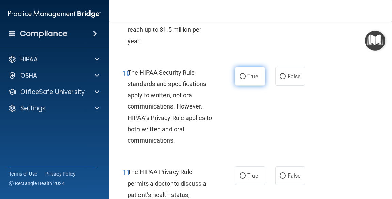
click at [252, 79] on span "True" at bounding box center [252, 76] width 11 height 6
click at [246, 79] on input "True" at bounding box center [243, 76] width 6 height 5
radio input "true"
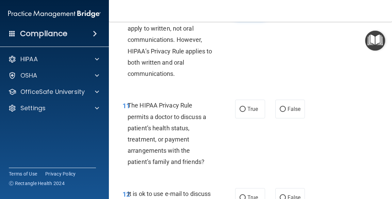
scroll to position [826, 0]
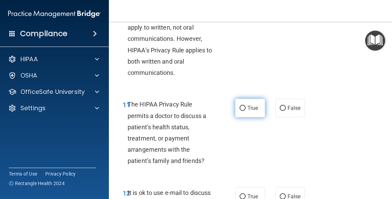
click at [247, 114] on label "True" at bounding box center [250, 108] width 30 height 19
click at [246, 111] on input "True" at bounding box center [243, 108] width 6 height 5
radio input "true"
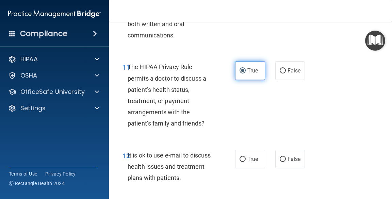
scroll to position [865, 0]
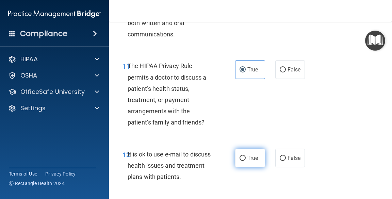
click at [249, 160] on span "True" at bounding box center [252, 158] width 11 height 6
click at [246, 160] on input "True" at bounding box center [243, 158] width 6 height 5
radio input "true"
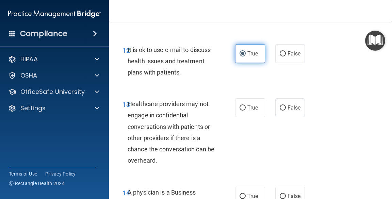
scroll to position [972, 0]
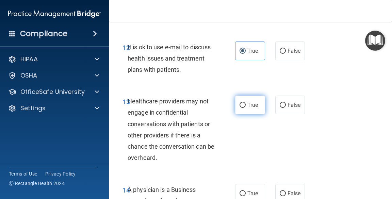
click at [249, 102] on span "True" at bounding box center [252, 105] width 11 height 6
click at [246, 103] on input "True" at bounding box center [243, 105] width 6 height 5
radio input "true"
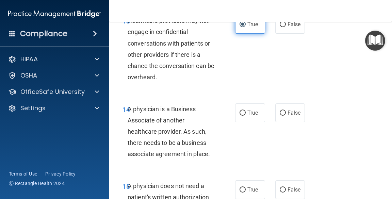
scroll to position [1053, 0]
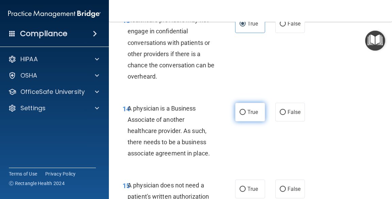
click at [250, 111] on span "True" at bounding box center [252, 112] width 11 height 6
click at [246, 111] on input "True" at bounding box center [243, 112] width 6 height 5
radio input "true"
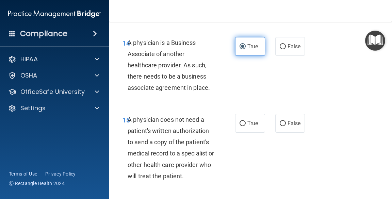
scroll to position [1119, 0]
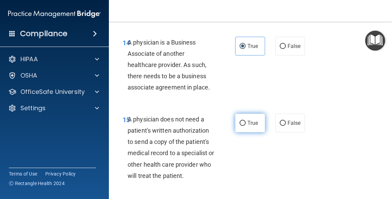
click at [249, 125] on span "True" at bounding box center [252, 123] width 11 height 6
click at [246, 125] on input "True" at bounding box center [243, 123] width 6 height 5
radio input "true"
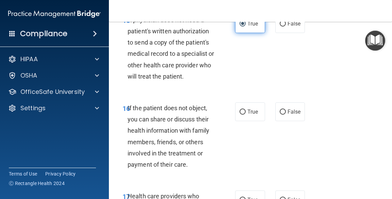
scroll to position [1222, 0]
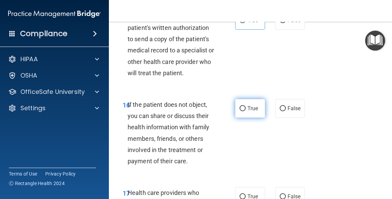
click at [256, 109] on label "True" at bounding box center [250, 108] width 30 height 19
click at [246, 109] on input "True" at bounding box center [243, 108] width 6 height 5
radio input "true"
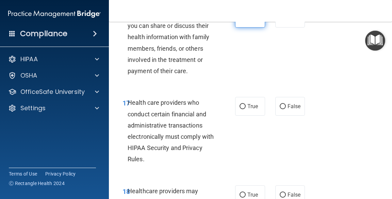
scroll to position [1312, 0]
click at [249, 112] on label "True" at bounding box center [250, 106] width 30 height 19
click at [246, 109] on input "True" at bounding box center [243, 106] width 6 height 5
radio input "true"
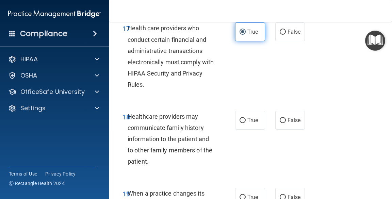
scroll to position [1388, 0]
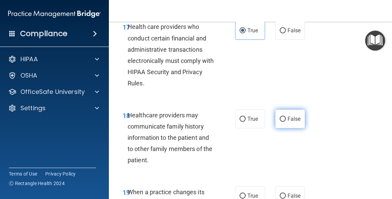
click at [292, 127] on label "False" at bounding box center [290, 119] width 30 height 19
click at [286, 122] on input "False" at bounding box center [283, 119] width 6 height 5
radio input "true"
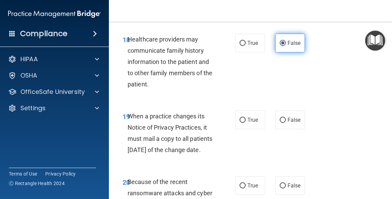
scroll to position [1465, 0]
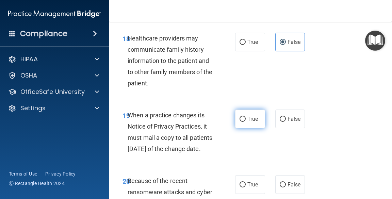
click at [252, 123] on label "True" at bounding box center [250, 119] width 30 height 19
click at [246, 122] on input "True" at bounding box center [243, 119] width 6 height 5
radio input "true"
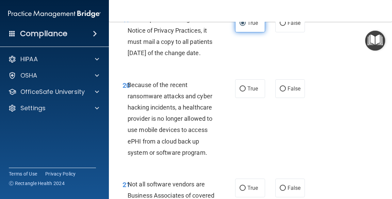
scroll to position [1563, 0]
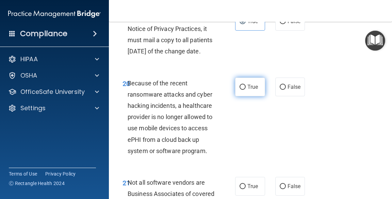
click at [248, 90] on span "True" at bounding box center [252, 87] width 11 height 6
click at [246, 90] on input "True" at bounding box center [243, 87] width 6 height 5
radio input "true"
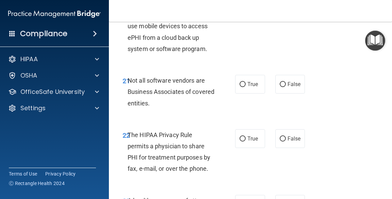
scroll to position [1666, 0]
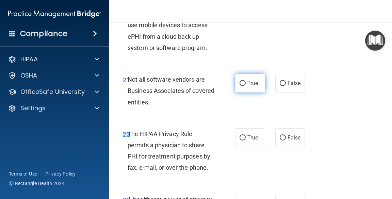
click at [246, 93] on label "True" at bounding box center [250, 83] width 30 height 19
click at [246, 86] on input "True" at bounding box center [243, 83] width 6 height 5
radio input "true"
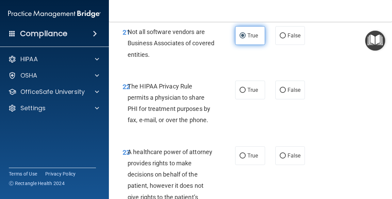
scroll to position [1716, 0]
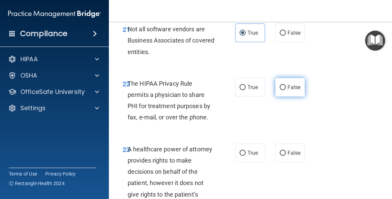
click at [292, 91] on span "False" at bounding box center [294, 87] width 13 height 6
click at [286, 90] on input "False" at bounding box center [283, 87] width 6 height 5
radio input "true"
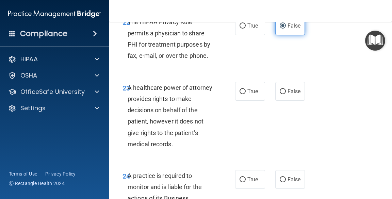
scroll to position [1778, 0]
click at [249, 35] on label "True" at bounding box center [250, 25] width 30 height 19
click at [246, 28] on input "True" at bounding box center [243, 25] width 6 height 5
radio input "true"
radio input "false"
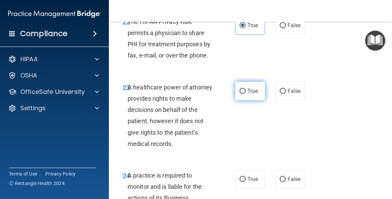
click at [250, 100] on label "True" at bounding box center [250, 91] width 30 height 19
click at [246, 94] on input "True" at bounding box center [243, 91] width 6 height 5
radio input "true"
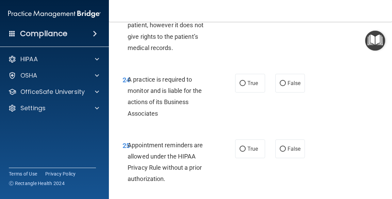
scroll to position [1875, 0]
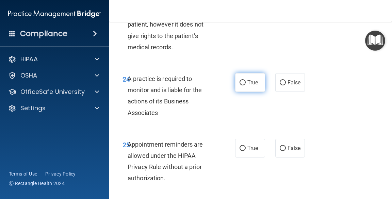
click at [249, 86] on span "True" at bounding box center [252, 82] width 11 height 6
click at [246, 85] on input "True" at bounding box center [243, 82] width 6 height 5
radio input "true"
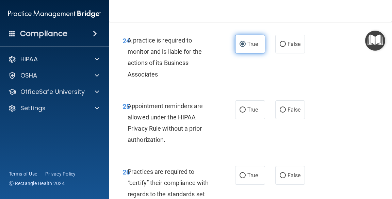
scroll to position [1914, 0]
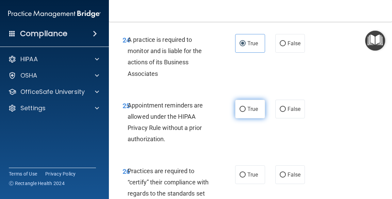
click at [249, 118] on label "True" at bounding box center [250, 109] width 30 height 19
click at [246, 112] on input "True" at bounding box center [243, 109] width 6 height 5
radio input "true"
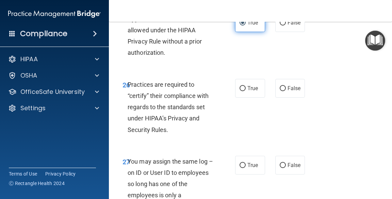
scroll to position [2003, 0]
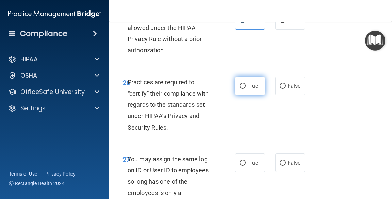
click at [247, 95] on label "True" at bounding box center [250, 86] width 30 height 19
click at [246, 89] on input "True" at bounding box center [243, 86] width 6 height 5
radio input "true"
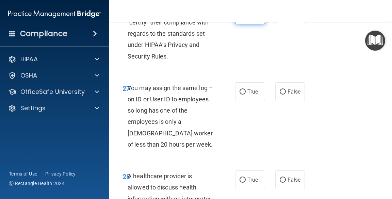
scroll to position [2075, 0]
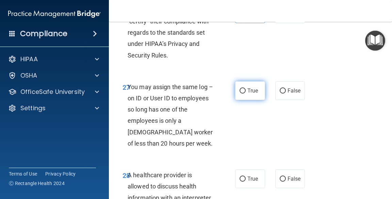
click at [250, 100] on label "True" at bounding box center [250, 90] width 30 height 19
click at [246, 94] on input "True" at bounding box center [243, 90] width 6 height 5
radio input "true"
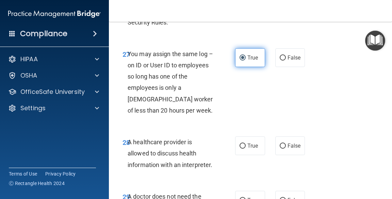
scroll to position [2108, 0]
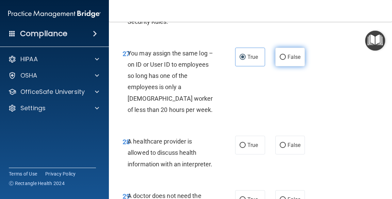
click at [281, 60] on input "False" at bounding box center [283, 57] width 6 height 5
radio input "true"
radio input "false"
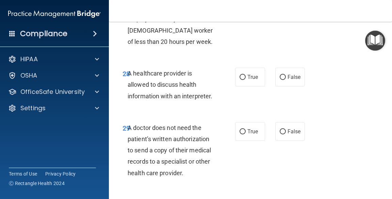
scroll to position [2177, 0]
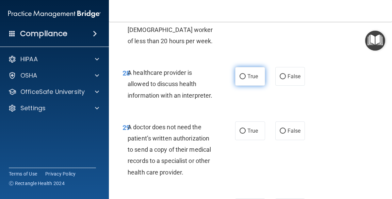
click at [247, 86] on label "True" at bounding box center [250, 76] width 30 height 19
click at [246, 79] on input "True" at bounding box center [243, 76] width 6 height 5
radio input "true"
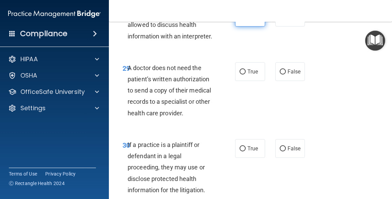
scroll to position [2237, 0]
click at [248, 75] on span "True" at bounding box center [252, 71] width 11 height 6
click at [246, 74] on input "True" at bounding box center [243, 71] width 6 height 5
radio input "true"
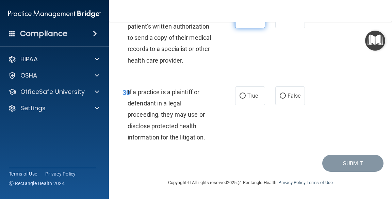
scroll to position [2309, 0]
click at [251, 99] on span "True" at bounding box center [252, 96] width 11 height 6
click at [246, 99] on input "True" at bounding box center [243, 96] width 6 height 5
radio input "true"
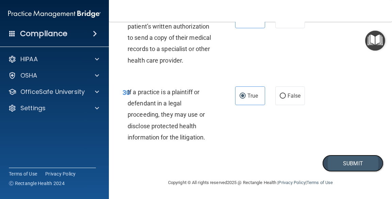
click at [355, 171] on button "Submit" at bounding box center [352, 163] width 61 height 17
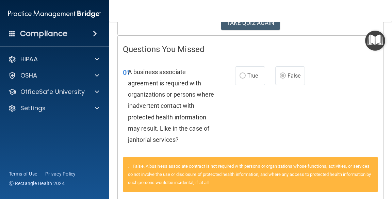
scroll to position [125, 0]
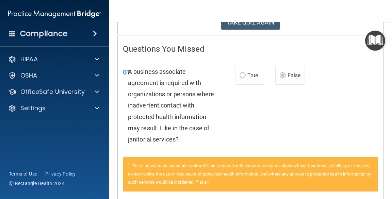
click at [0, 83] on div "HIPAA Documents and Policies Report an Incident Business Associates Emergency P…" at bounding box center [54, 85] width 109 height 71
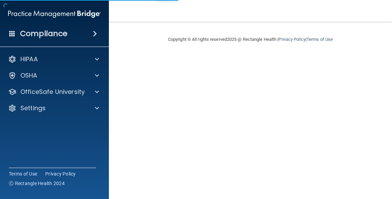
click at [0, 83] on div "HIPAA Documents and Policies Report an Incident Business Associates Emergency P…" at bounding box center [54, 85] width 109 height 71
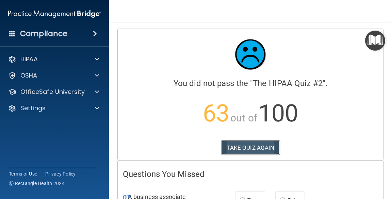
click at [260, 151] on button "TAKE QUIZ AGAIN" at bounding box center [250, 147] width 59 height 15
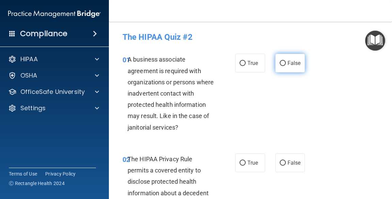
click at [290, 68] on label "False" at bounding box center [290, 63] width 30 height 19
click at [286, 66] on input "False" at bounding box center [283, 63] width 6 height 5
radio input "true"
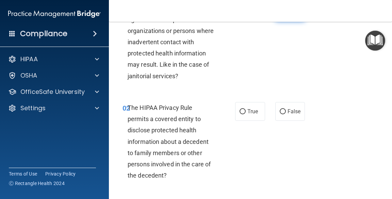
scroll to position [59, 0]
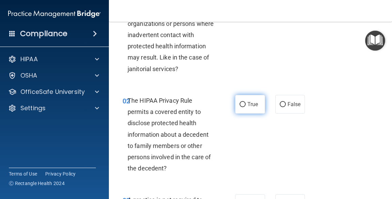
click at [242, 106] on input "True" at bounding box center [243, 104] width 6 height 5
radio input "true"
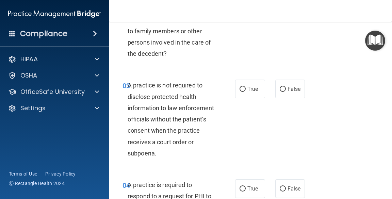
scroll to position [174, 0]
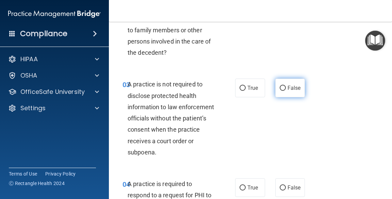
click at [290, 89] on span "False" at bounding box center [294, 88] width 13 height 6
click at [286, 89] on input "False" at bounding box center [283, 88] width 6 height 5
radio input "true"
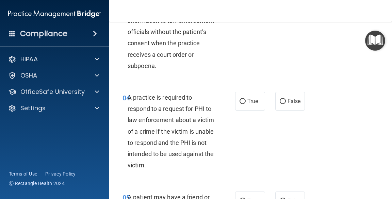
scroll to position [267, 0]
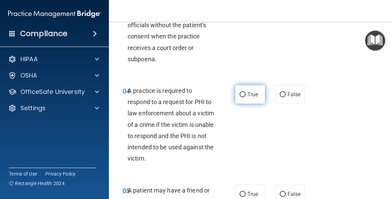
click at [242, 95] on input "True" at bounding box center [243, 94] width 6 height 5
radio input "true"
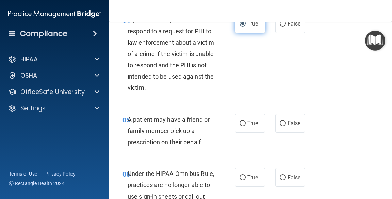
scroll to position [341, 0]
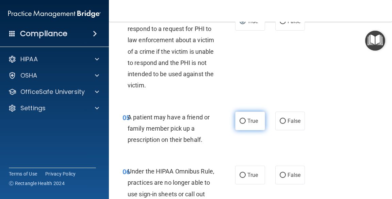
click at [248, 123] on span "True" at bounding box center [252, 121] width 11 height 6
click at [246, 123] on input "True" at bounding box center [243, 121] width 6 height 5
radio input "true"
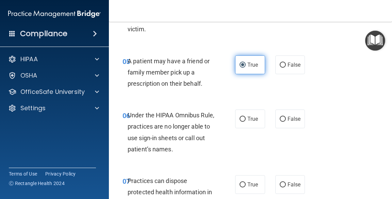
scroll to position [400, 0]
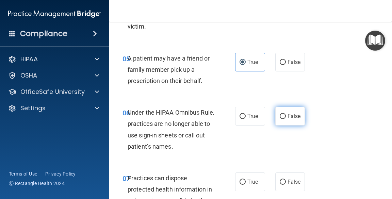
click at [282, 116] on input "False" at bounding box center [283, 116] width 6 height 5
radio input "true"
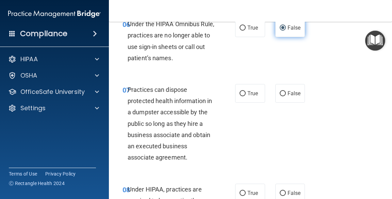
scroll to position [488, 0]
click at [286, 101] on label "False" at bounding box center [290, 93] width 30 height 19
click at [286, 96] on input "False" at bounding box center [283, 93] width 6 height 5
radio input "true"
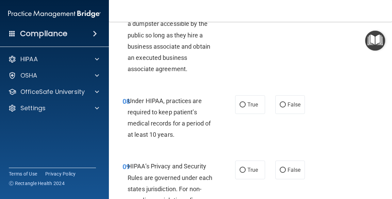
scroll to position [577, 0]
click at [291, 110] on label "False" at bounding box center [290, 104] width 30 height 19
click at [286, 107] on input "False" at bounding box center [283, 104] width 6 height 5
radio input "true"
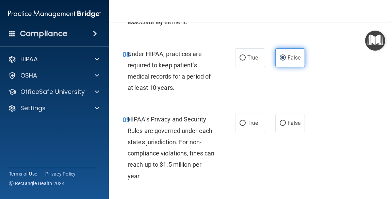
scroll to position [626, 0]
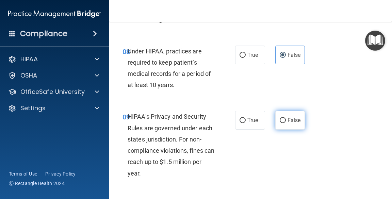
click at [288, 120] on span "False" at bounding box center [294, 120] width 13 height 6
click at [286, 120] on input "False" at bounding box center [283, 120] width 6 height 5
radio input "true"
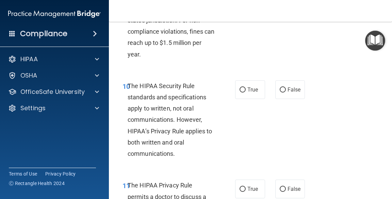
scroll to position [747, 0]
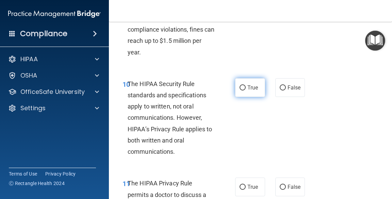
click at [250, 89] on span "True" at bounding box center [252, 87] width 11 height 6
click at [246, 89] on input "True" at bounding box center [243, 87] width 6 height 5
radio input "true"
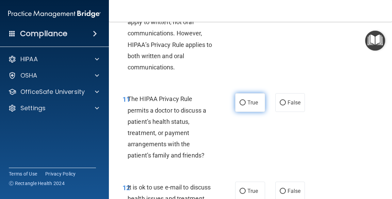
click at [252, 105] on span "True" at bounding box center [252, 102] width 11 height 6
click at [246, 105] on input "True" at bounding box center [243, 102] width 6 height 5
radio input "true"
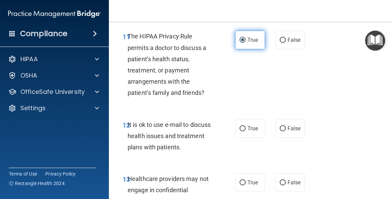
scroll to position [901, 0]
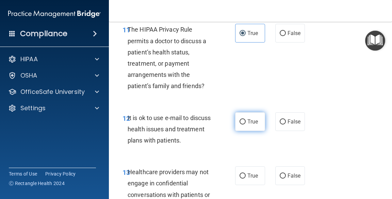
click at [252, 123] on span "True" at bounding box center [252, 121] width 11 height 6
click at [246, 123] on input "True" at bounding box center [243, 121] width 6 height 5
radio input "true"
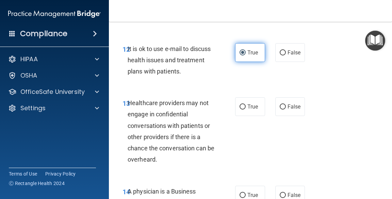
scroll to position [979, 0]
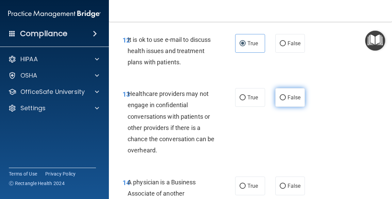
click at [288, 97] on span "False" at bounding box center [294, 97] width 13 height 6
click at [286, 97] on input "False" at bounding box center [283, 97] width 6 height 5
radio input "true"
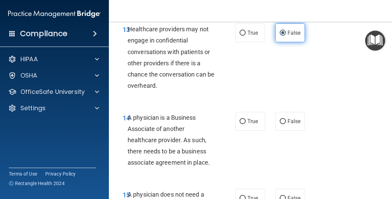
scroll to position [1046, 0]
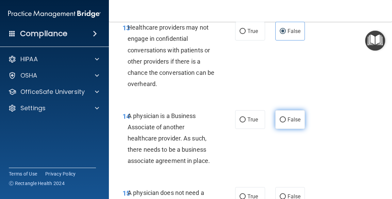
click at [282, 119] on input "False" at bounding box center [283, 119] width 6 height 5
radio input "true"
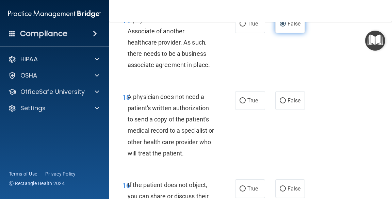
scroll to position [1143, 0]
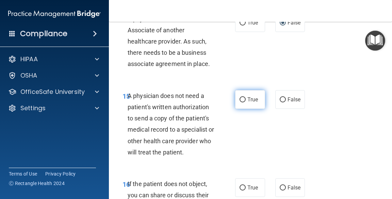
click at [248, 107] on label "True" at bounding box center [250, 99] width 30 height 19
click at [246, 102] on input "True" at bounding box center [243, 99] width 6 height 5
radio input "true"
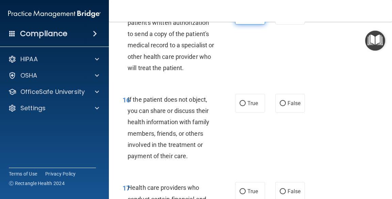
scroll to position [1239, 0]
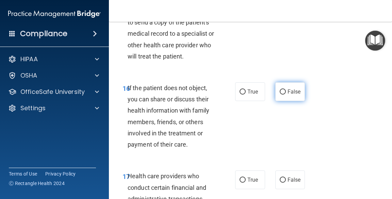
click at [290, 96] on label "False" at bounding box center [290, 91] width 30 height 19
click at [286, 95] on input "False" at bounding box center [283, 91] width 6 height 5
radio input "true"
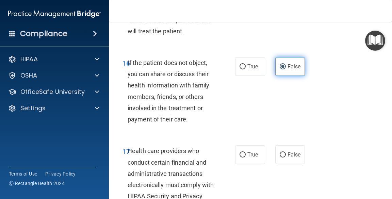
scroll to position [1263, 0]
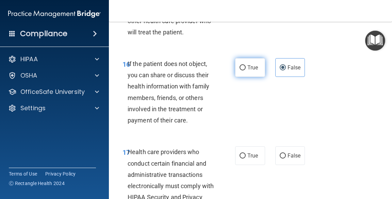
click at [242, 69] on input "True" at bounding box center [243, 67] width 6 height 5
radio input "true"
radio input "false"
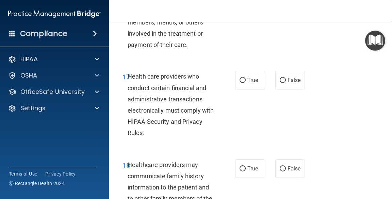
scroll to position [1340, 0]
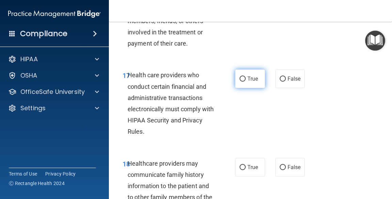
click at [250, 83] on label "True" at bounding box center [250, 78] width 30 height 19
click at [246, 82] on input "True" at bounding box center [243, 79] width 6 height 5
radio input "true"
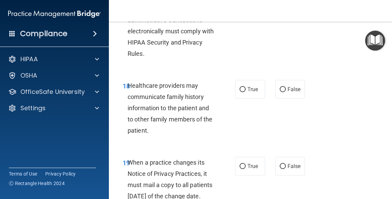
scroll to position [1422, 0]
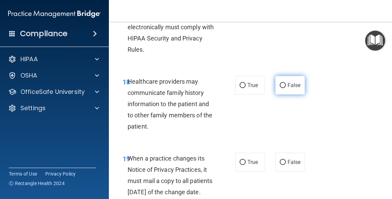
click at [285, 92] on label "False" at bounding box center [290, 85] width 30 height 19
click at [285, 88] on input "False" at bounding box center [283, 85] width 6 height 5
radio input "true"
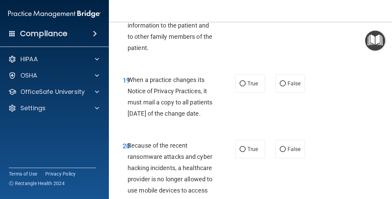
scroll to position [1504, 0]
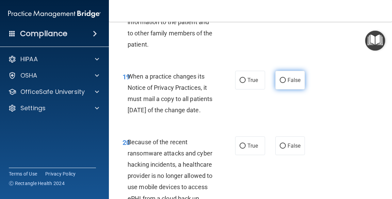
click at [288, 78] on span "False" at bounding box center [294, 80] width 13 height 6
click at [286, 78] on input "False" at bounding box center [283, 80] width 6 height 5
radio input "true"
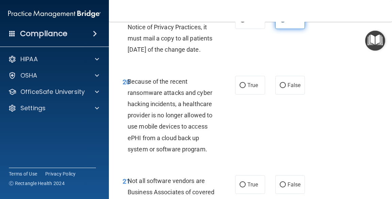
scroll to position [1566, 0]
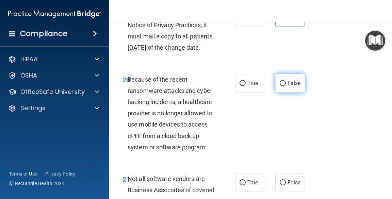
click at [282, 86] on input "False" at bounding box center [283, 83] width 6 height 5
radio input "true"
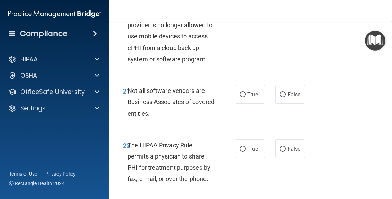
scroll to position [1660, 0]
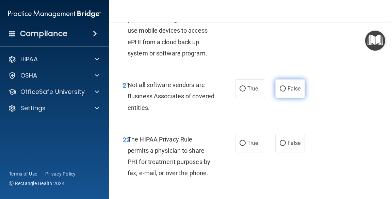
click at [284, 98] on label "False" at bounding box center [290, 88] width 30 height 19
click at [284, 92] on input "False" at bounding box center [283, 88] width 6 height 5
radio input "true"
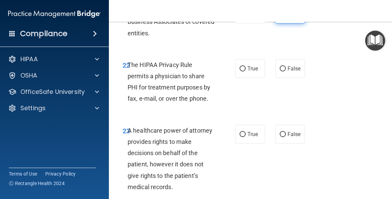
scroll to position [1736, 0]
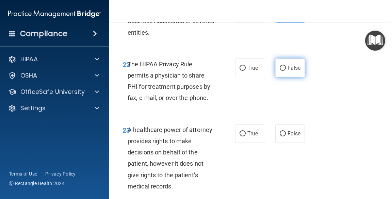
click at [282, 71] on input "False" at bounding box center [283, 68] width 6 height 5
radio input "true"
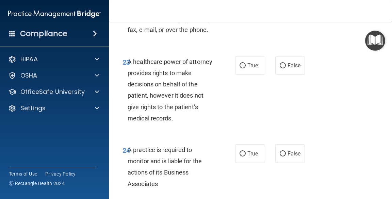
scroll to position [1804, 0]
click at [243, 68] on input "True" at bounding box center [243, 65] width 6 height 5
radio input "true"
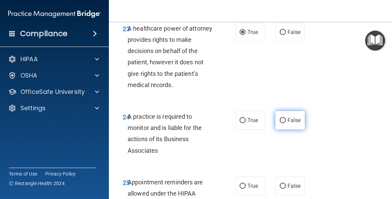
click at [289, 130] on label "False" at bounding box center [290, 120] width 30 height 19
click at [286, 123] on input "False" at bounding box center [283, 120] width 6 height 5
radio input "true"
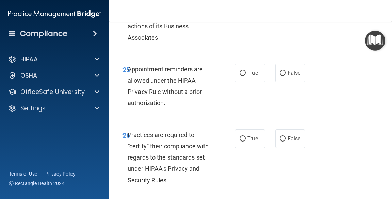
scroll to position [1958, 0]
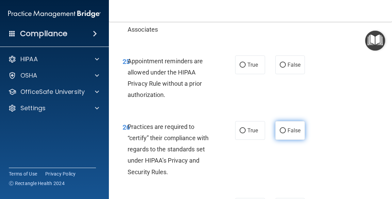
click at [288, 134] on span "False" at bounding box center [294, 130] width 13 height 6
click at [286, 133] on input "False" at bounding box center [283, 130] width 6 height 5
radio input "true"
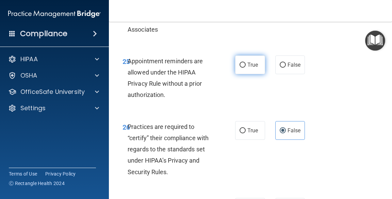
click at [251, 68] on span "True" at bounding box center [252, 65] width 11 height 6
click at [246, 68] on input "True" at bounding box center [243, 65] width 6 height 5
radio input "true"
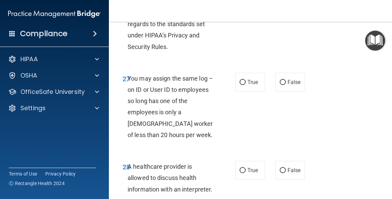
scroll to position [2084, 0]
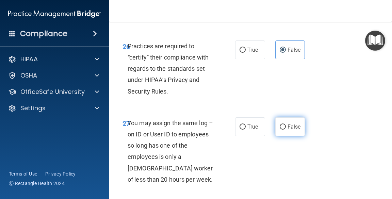
click at [288, 130] on span "False" at bounding box center [294, 127] width 13 height 6
click at [286, 130] on input "False" at bounding box center [283, 127] width 6 height 5
radio input "true"
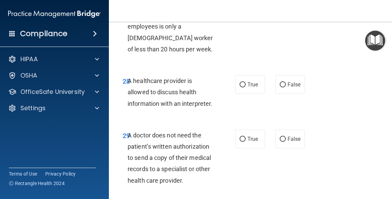
scroll to position [2169, 0]
click at [249, 88] on span "True" at bounding box center [252, 84] width 11 height 6
click at [246, 87] on input "True" at bounding box center [243, 84] width 6 height 5
radio input "true"
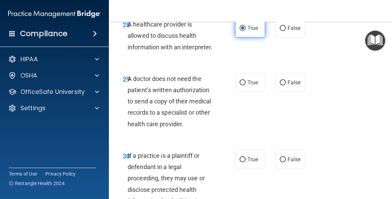
scroll to position [2226, 0]
click at [250, 92] on label "True" at bounding box center [250, 82] width 30 height 19
click at [246, 85] on input "True" at bounding box center [243, 82] width 6 height 5
radio input "true"
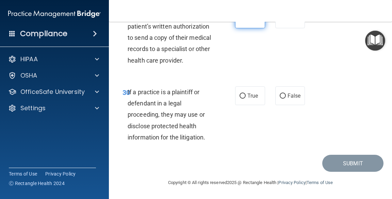
scroll to position [2301, 0]
click at [250, 99] on span "True" at bounding box center [252, 96] width 11 height 6
click at [246, 99] on input "True" at bounding box center [243, 96] width 6 height 5
radio input "true"
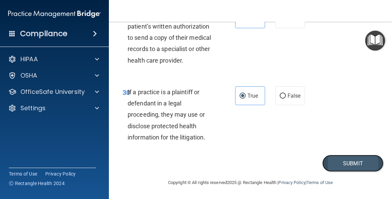
click at [354, 172] on button "Submit" at bounding box center [352, 163] width 61 height 17
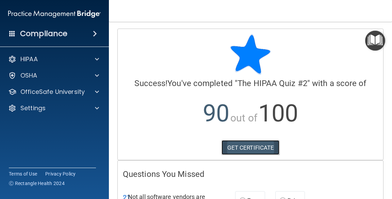
click at [260, 150] on link "GET CERTIFICATE" at bounding box center [251, 147] width 58 height 15
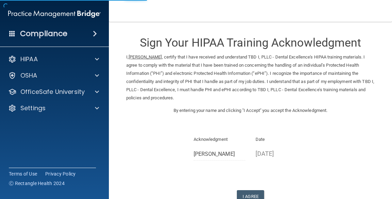
scroll to position [47, 0]
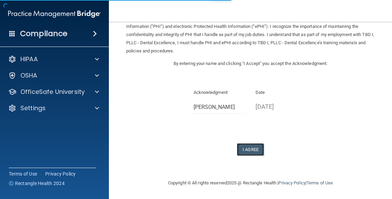
click at [251, 145] on button "I Agree" at bounding box center [250, 149] width 27 height 13
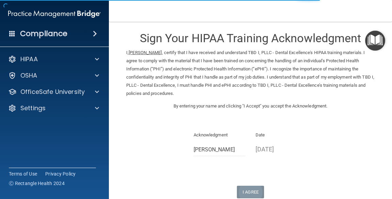
scroll to position [0, 0]
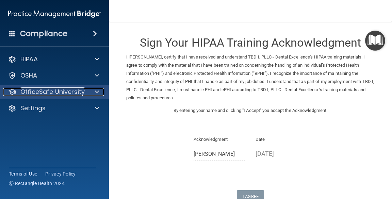
click at [96, 94] on span at bounding box center [97, 92] width 4 height 8
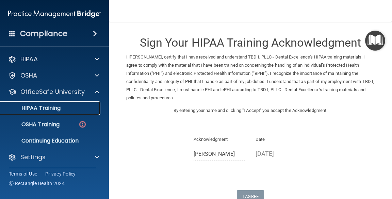
click at [56, 113] on link "HIPAA Training" at bounding box center [46, 108] width 107 height 14
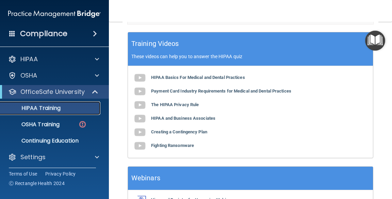
scroll to position [328, 0]
click at [85, 126] on img at bounding box center [82, 124] width 9 height 9
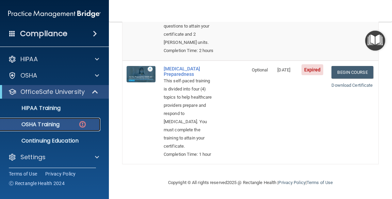
scroll to position [531, 0]
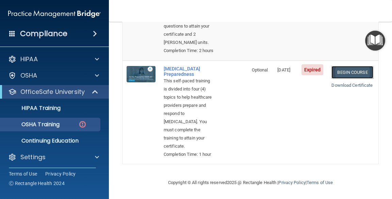
click at [350, 66] on link "Begin Course" at bounding box center [352, 72] width 42 height 13
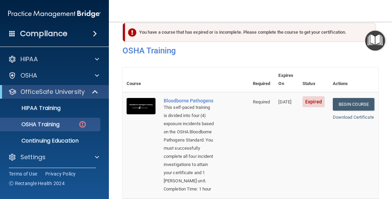
scroll to position [0, 0]
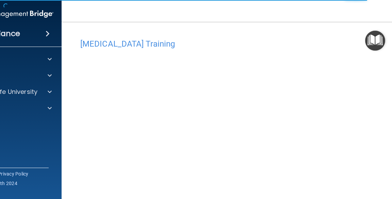
scroll to position [35, 0]
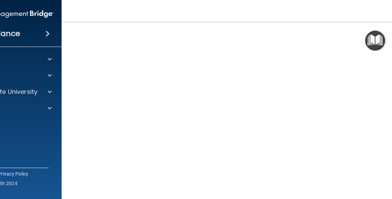
click at [376, 34] on img "Open Resource Center" at bounding box center [375, 41] width 20 height 20
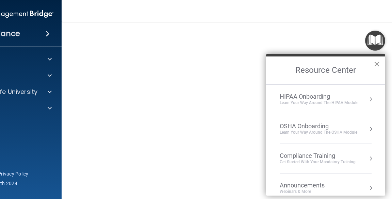
click at [377, 65] on button "×" at bounding box center [377, 64] width 6 height 11
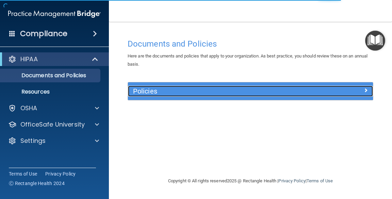
click at [343, 92] on div at bounding box center [342, 90] width 61 height 8
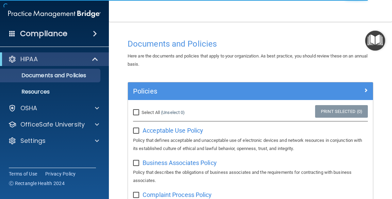
click at [134, 113] on input "Select All (Unselect 0) Unselect All" at bounding box center [137, 112] width 8 height 5
checkbox input "true"
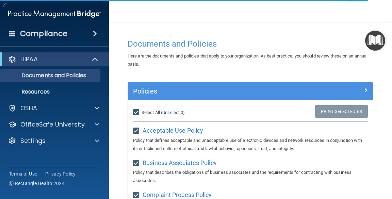
checkbox input "true"
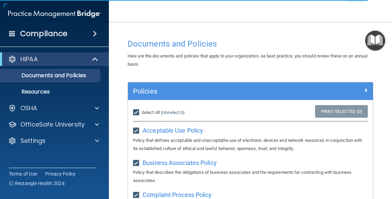
checkbox input "true"
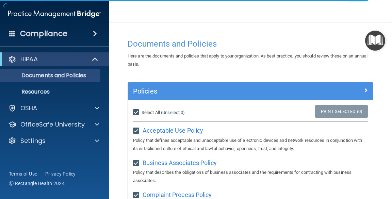
checkbox input "true"
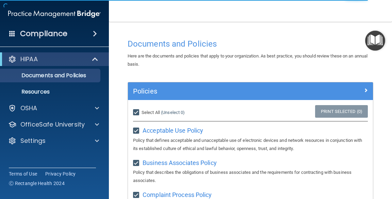
checkbox input "true"
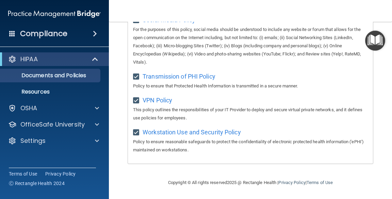
scroll to position [642, 0]
click at [76, 82] on link "Documents and Policies" at bounding box center [46, 76] width 107 height 14
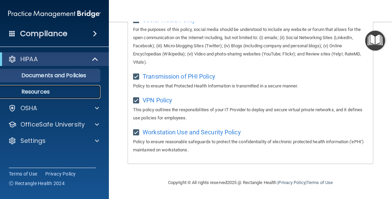
click at [48, 98] on link "Resources" at bounding box center [46, 92] width 107 height 14
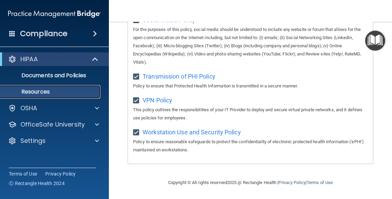
scroll to position [16, 0]
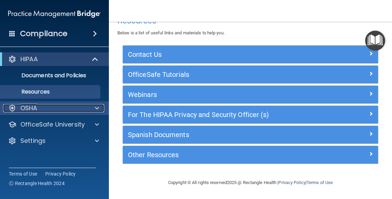
click at [97, 111] on span at bounding box center [97, 108] width 4 height 8
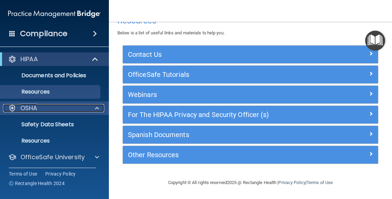
scroll to position [18, 0]
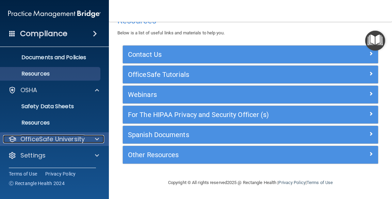
click at [96, 139] on span at bounding box center [97, 139] width 4 height 8
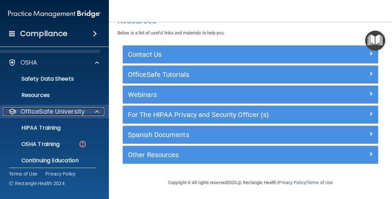
scroll to position [64, 0]
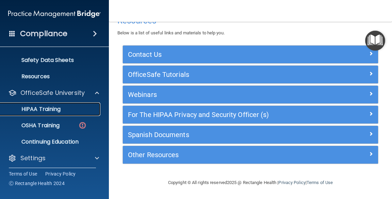
click at [62, 108] on div "HIPAA Training" at bounding box center [50, 109] width 93 height 7
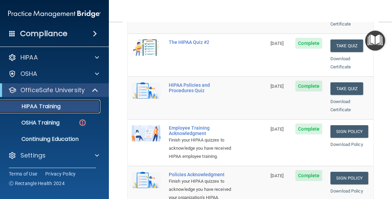
scroll to position [138, 0]
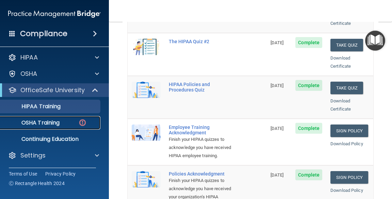
click at [86, 126] on img at bounding box center [82, 122] width 9 height 9
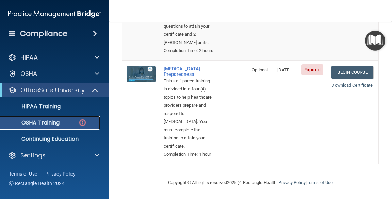
scroll to position [531, 0]
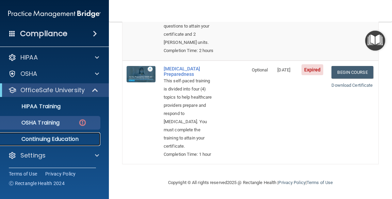
click at [77, 143] on p "Continuing Education" at bounding box center [50, 139] width 93 height 7
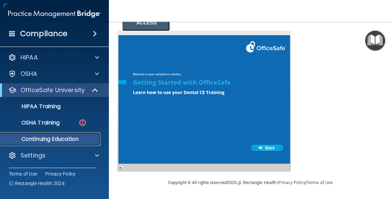
scroll to position [147, 0]
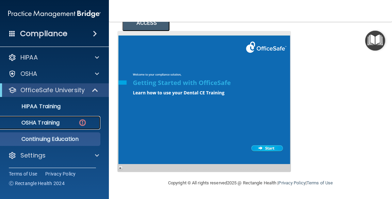
click at [86, 125] on img at bounding box center [82, 122] width 9 height 9
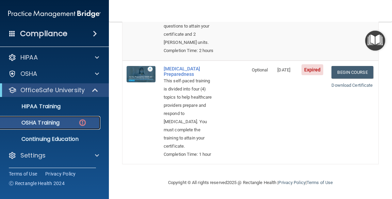
scroll to position [531, 0]
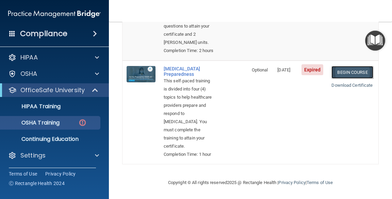
click at [345, 66] on link "Begin Course" at bounding box center [352, 72] width 42 height 13
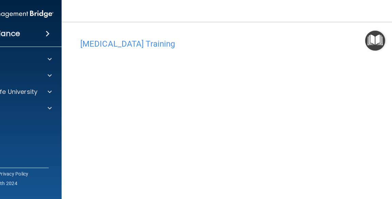
click at [136, 41] on h4 "[MEDICAL_DATA] Training" at bounding box center [250, 43] width 340 height 9
click at [49, 111] on span at bounding box center [50, 108] width 4 height 8
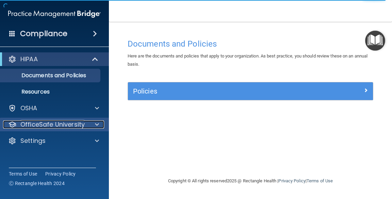
click at [96, 126] on span at bounding box center [97, 124] width 4 height 8
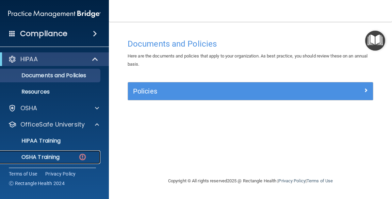
click at [83, 156] on img at bounding box center [82, 157] width 9 height 9
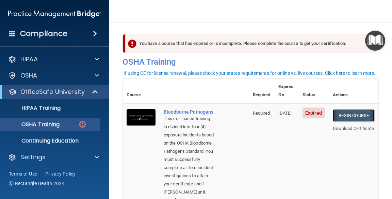
click at [347, 109] on link "Begin Course" at bounding box center [354, 115] width 42 height 13
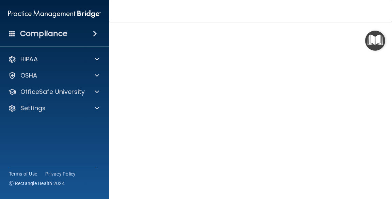
scroll to position [29, 0]
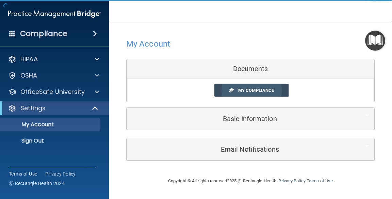
click at [272, 93] on span "My Compliance" at bounding box center [256, 90] width 36 height 5
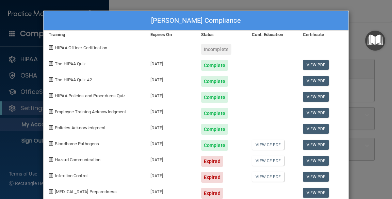
click at [218, 52] on div "Incomplete" at bounding box center [216, 49] width 30 height 11
click at [93, 51] on div "HIPAA Officer Certification" at bounding box center [95, 47] width 102 height 16
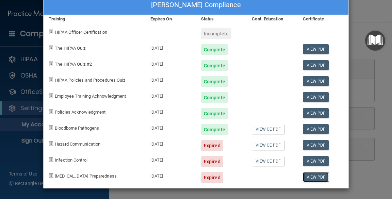
click at [313, 178] on link "View PDF" at bounding box center [316, 177] width 26 height 10
click at [365, 10] on div "Tina Walters's Compliance Training Expires On Status Cont. Education Certificat…" at bounding box center [196, 99] width 392 height 199
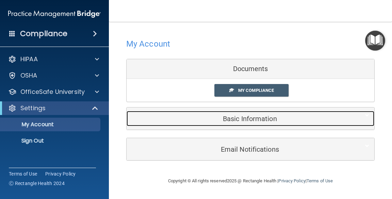
click at [268, 126] on div "Basic Information" at bounding box center [240, 118] width 227 height 15
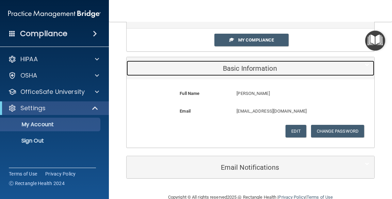
scroll to position [51, 0]
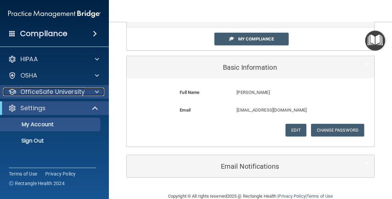
click at [98, 93] on span at bounding box center [97, 92] width 4 height 8
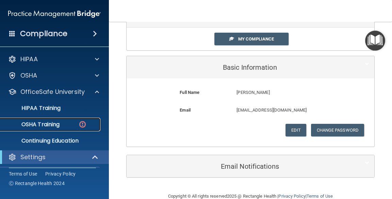
click at [82, 126] on img at bounding box center [82, 124] width 9 height 9
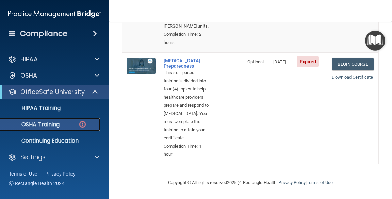
scroll to position [526, 0]
click at [348, 70] on link "Begin Course" at bounding box center [353, 64] width 42 height 13
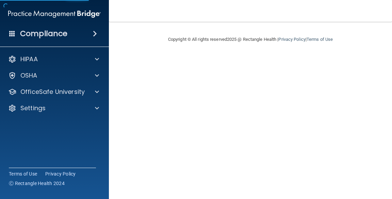
click at [391, 183] on main "Copyright © All rights reserved 2025 @ Rectangle Health | Privacy Policy | Term…" at bounding box center [250, 110] width 283 height 177
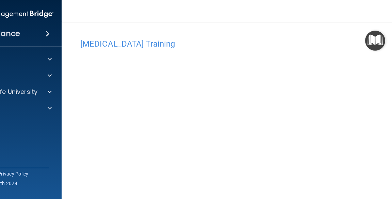
click at [364, 45] on h4 "[MEDICAL_DATA] Training" at bounding box center [250, 43] width 340 height 9
click at [374, 48] on img "Open Resource Center" at bounding box center [375, 41] width 20 height 20
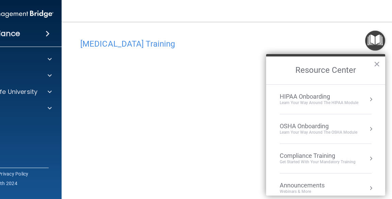
click at [178, 9] on nav "Toggle navigation [PERSON_NAME] [EMAIL_ADDRESS][DOMAIN_NAME] Manage My Enterpri…" at bounding box center [251, 11] width 378 height 22
click at [380, 64] on h2 "Resource Center" at bounding box center [325, 70] width 119 height 28
click at [377, 64] on button "×" at bounding box center [377, 64] width 6 height 11
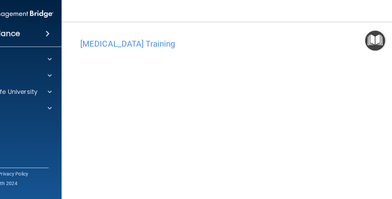
click at [132, 48] on h4 "[MEDICAL_DATA] Training" at bounding box center [250, 43] width 340 height 9
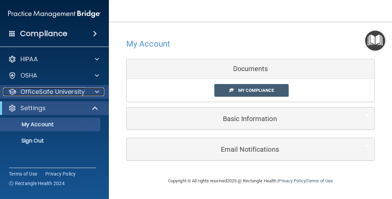
click at [99, 94] on div at bounding box center [95, 92] width 17 height 8
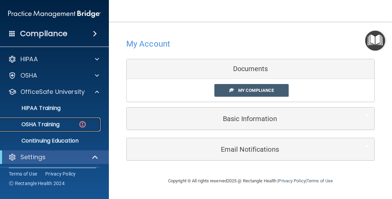
click at [86, 127] on img at bounding box center [82, 124] width 9 height 9
